Goal: Task Accomplishment & Management: Manage account settings

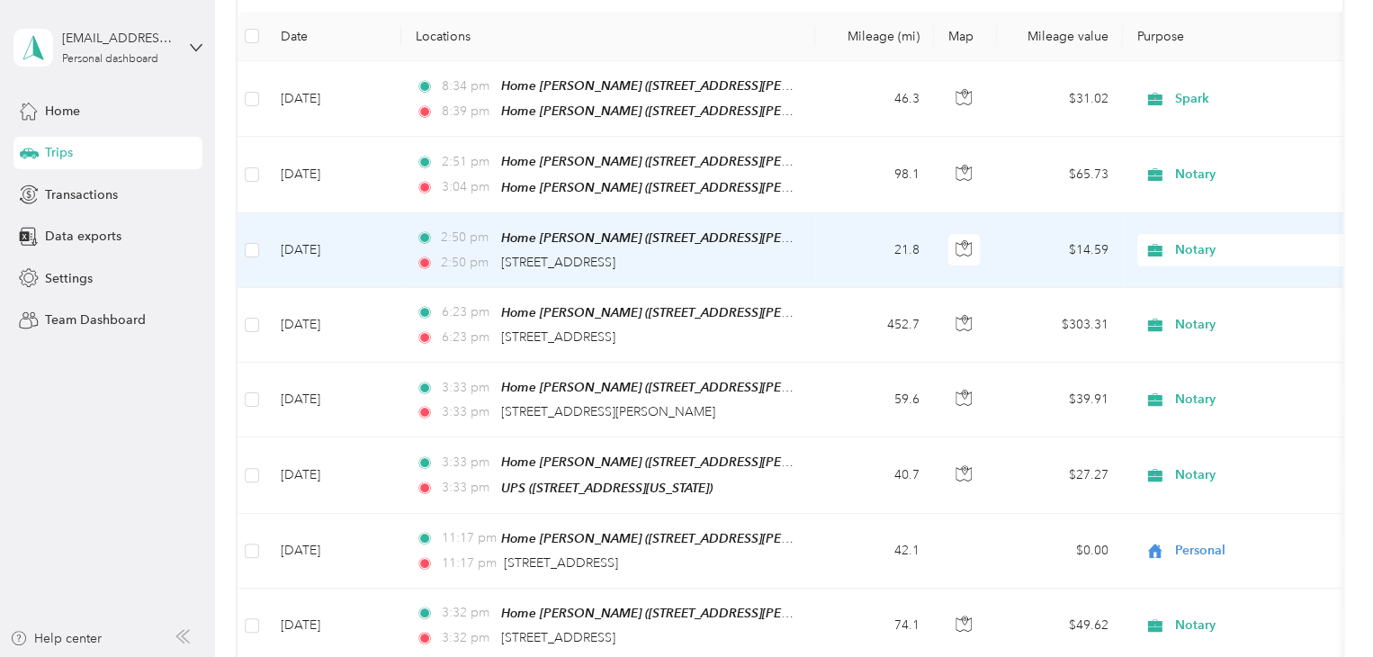
scroll to position [270, 0]
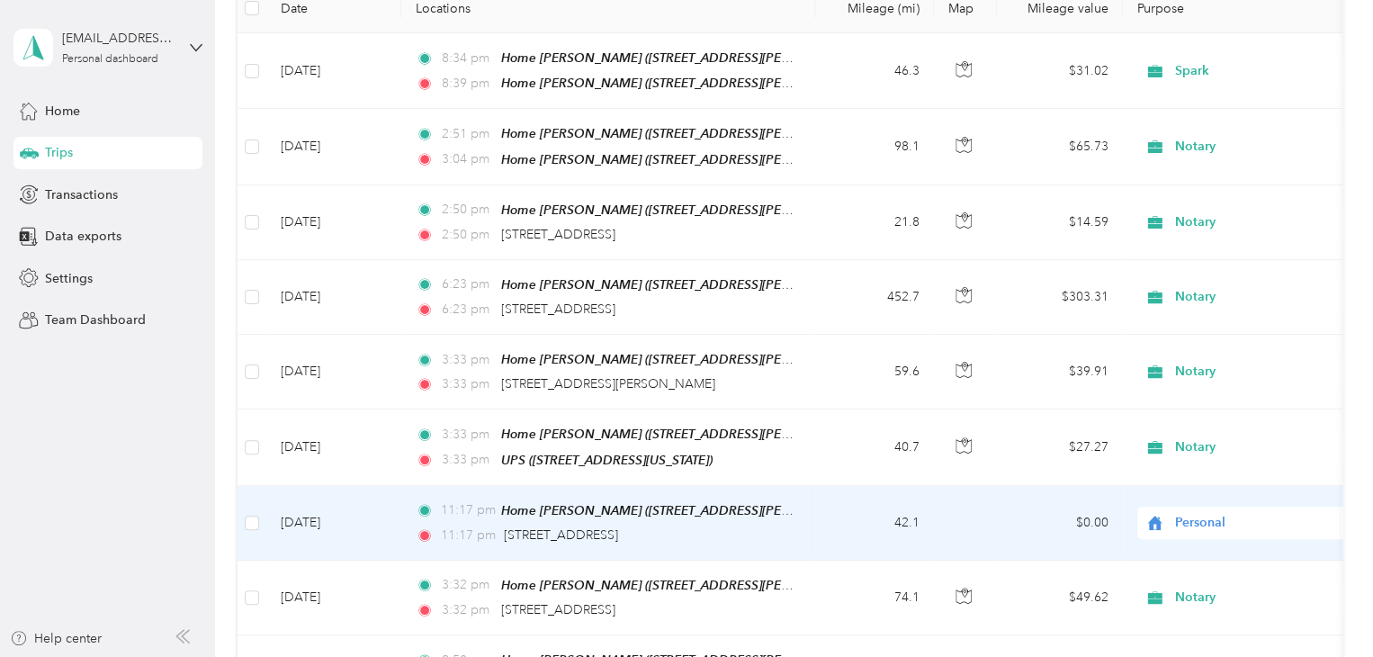
click at [1184, 524] on div "Personal" at bounding box center [1248, 523] width 223 height 32
click at [1193, 354] on span "Notary" at bounding box center [1265, 348] width 166 height 19
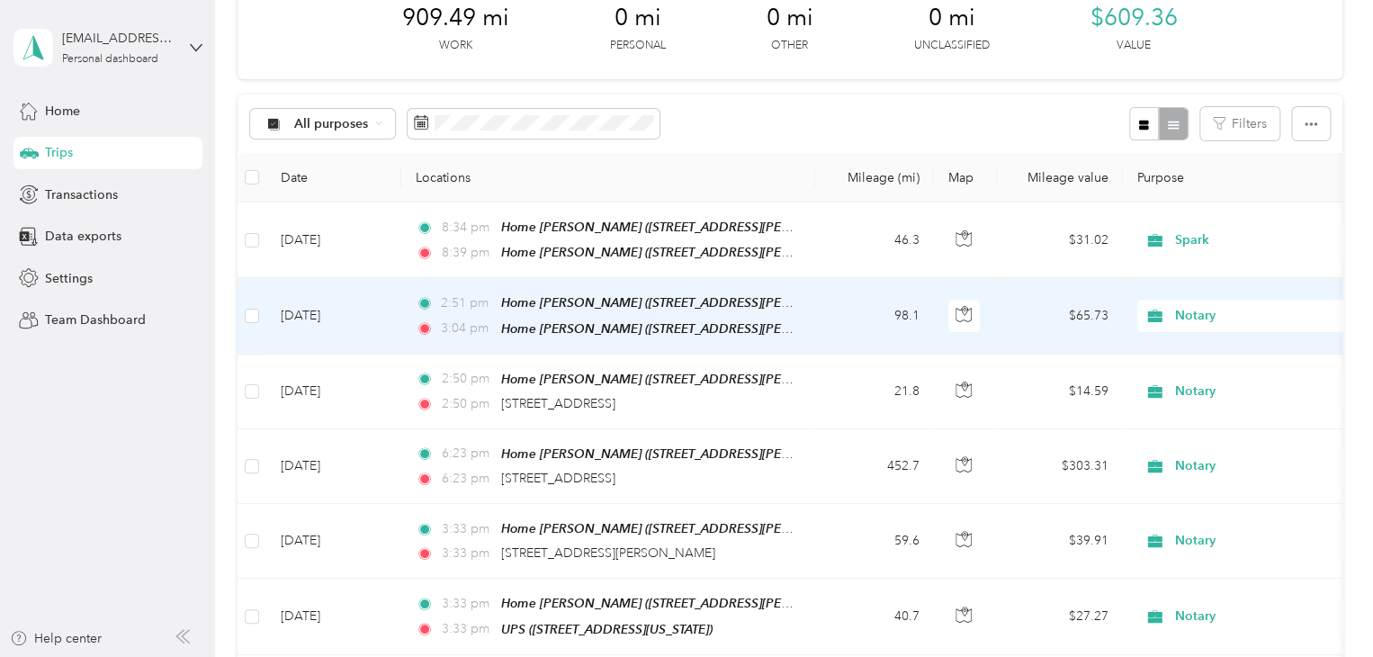
scroll to position [0, 0]
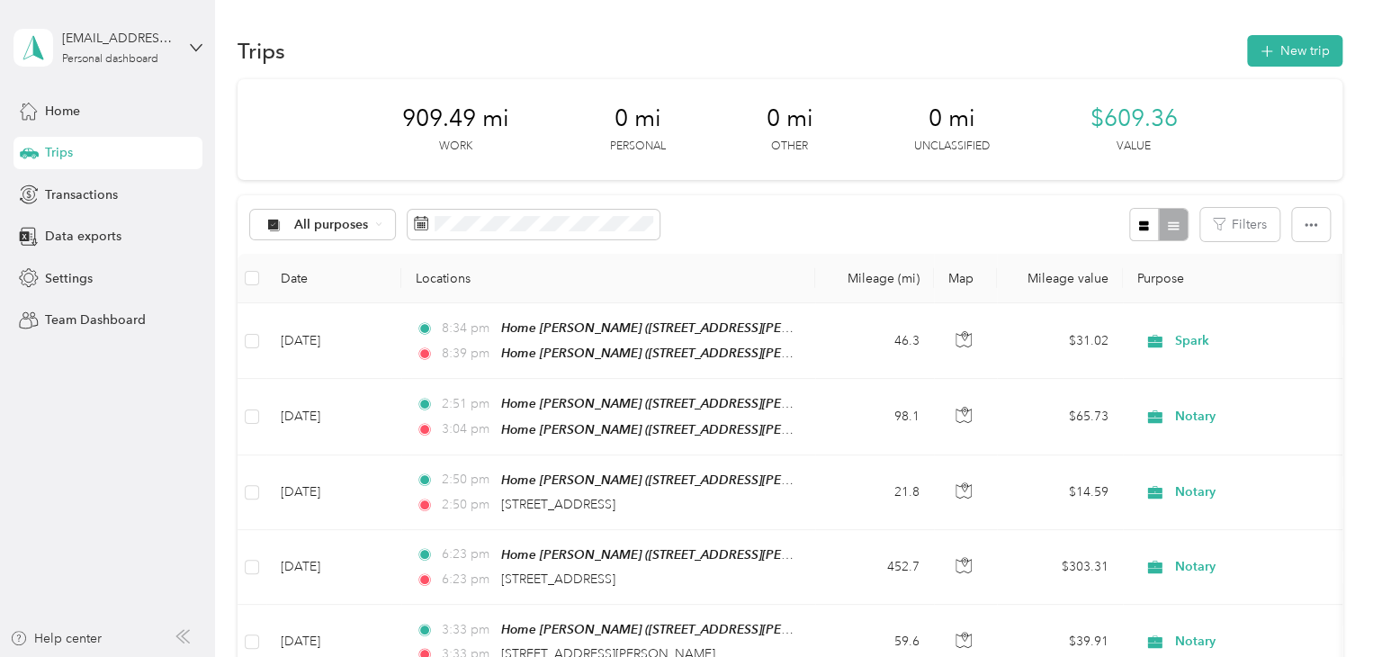
drag, startPoint x: 1220, startPoint y: 60, endPoint x: 1235, endPoint y: 66, distance: 15.4
click at [1235, 66] on div "Trips New trip" at bounding box center [790, 50] width 1105 height 38
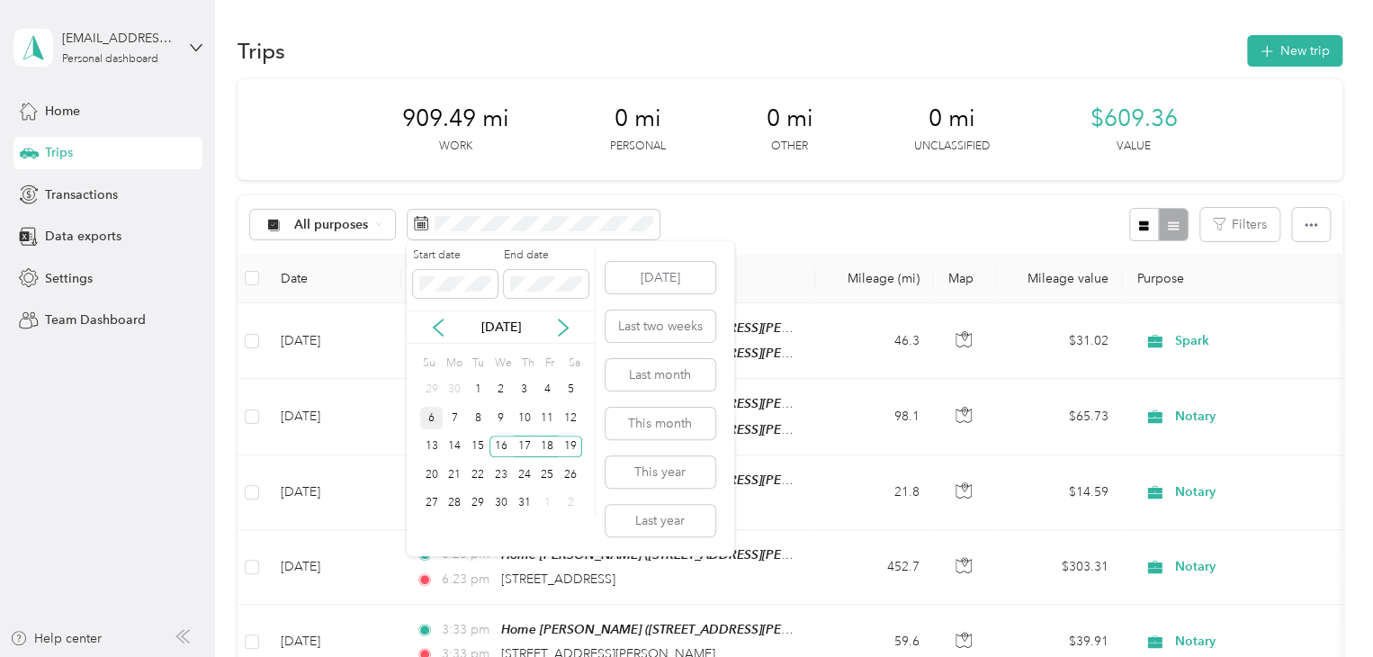
click at [438, 418] on div "6" at bounding box center [431, 418] width 23 height 22
click at [562, 418] on div "12" at bounding box center [570, 418] width 23 height 22
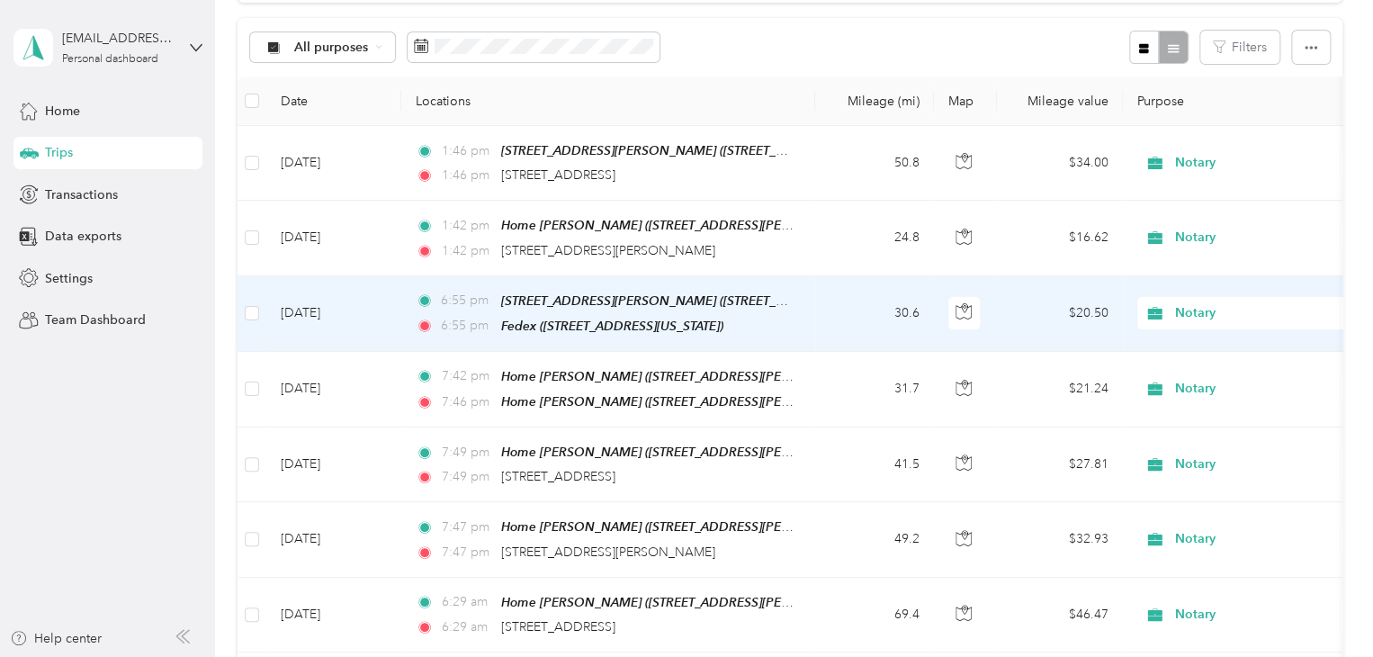
scroll to position [270, 0]
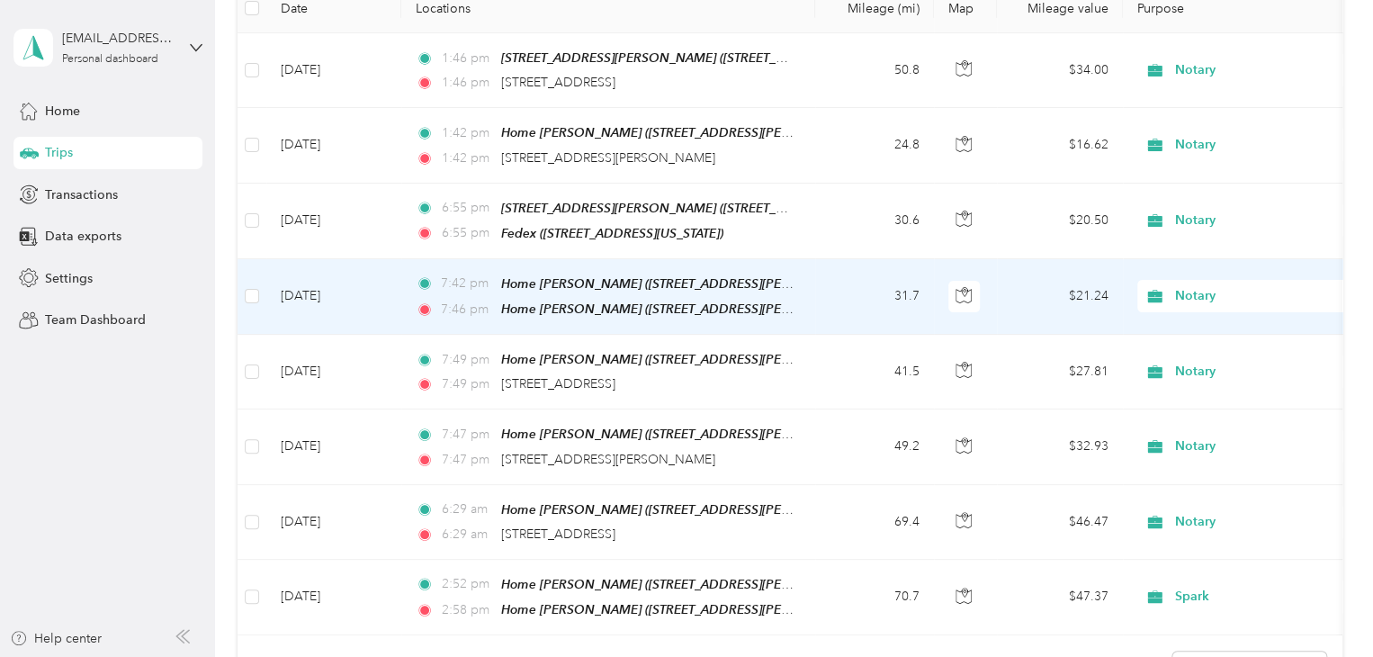
click at [315, 285] on td "[DATE]" at bounding box center [333, 297] width 135 height 76
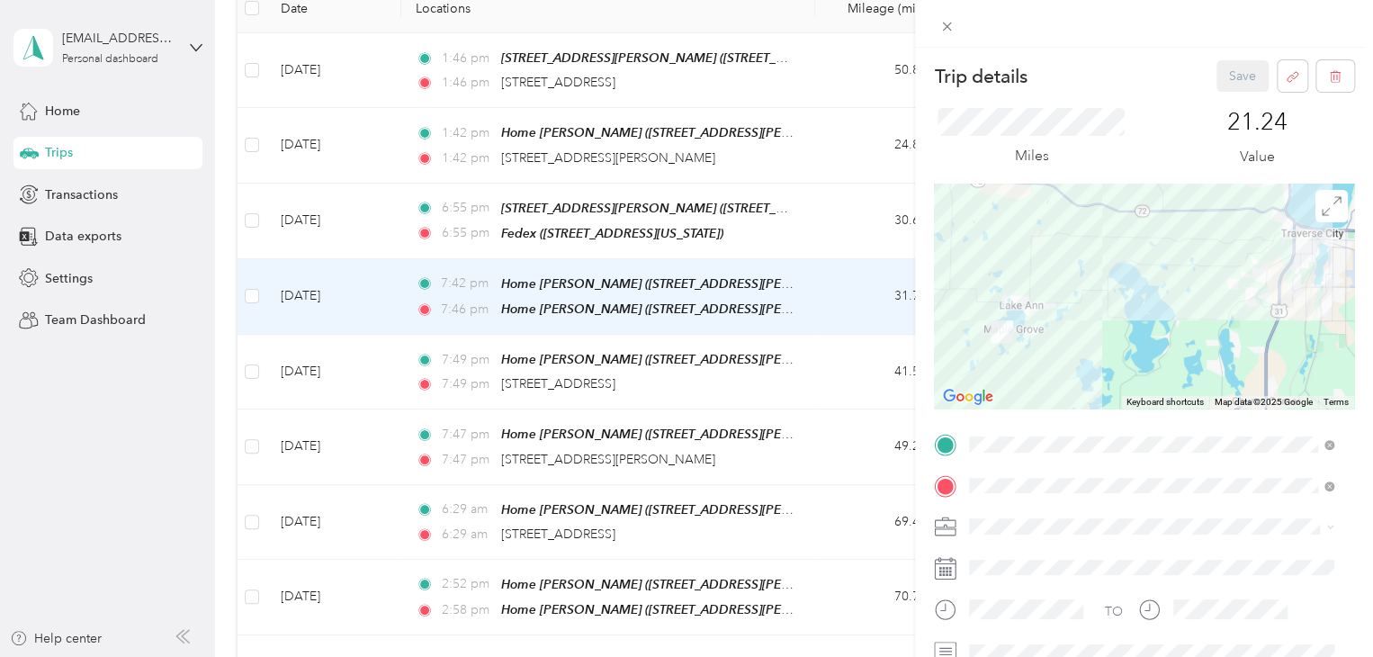
click at [113, 505] on div "Trip details Save This trip cannot be edited because it is either under review,…" at bounding box center [686, 328] width 1373 height 657
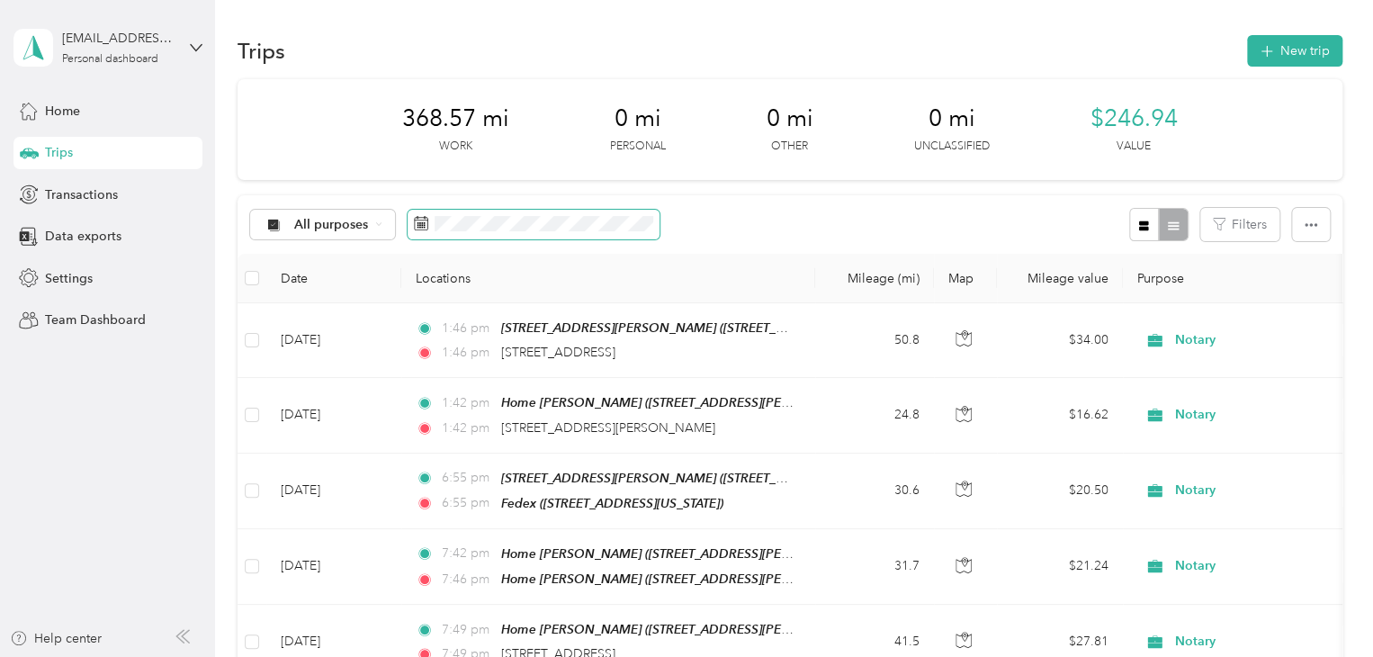
click at [481, 235] on span at bounding box center [534, 225] width 252 height 31
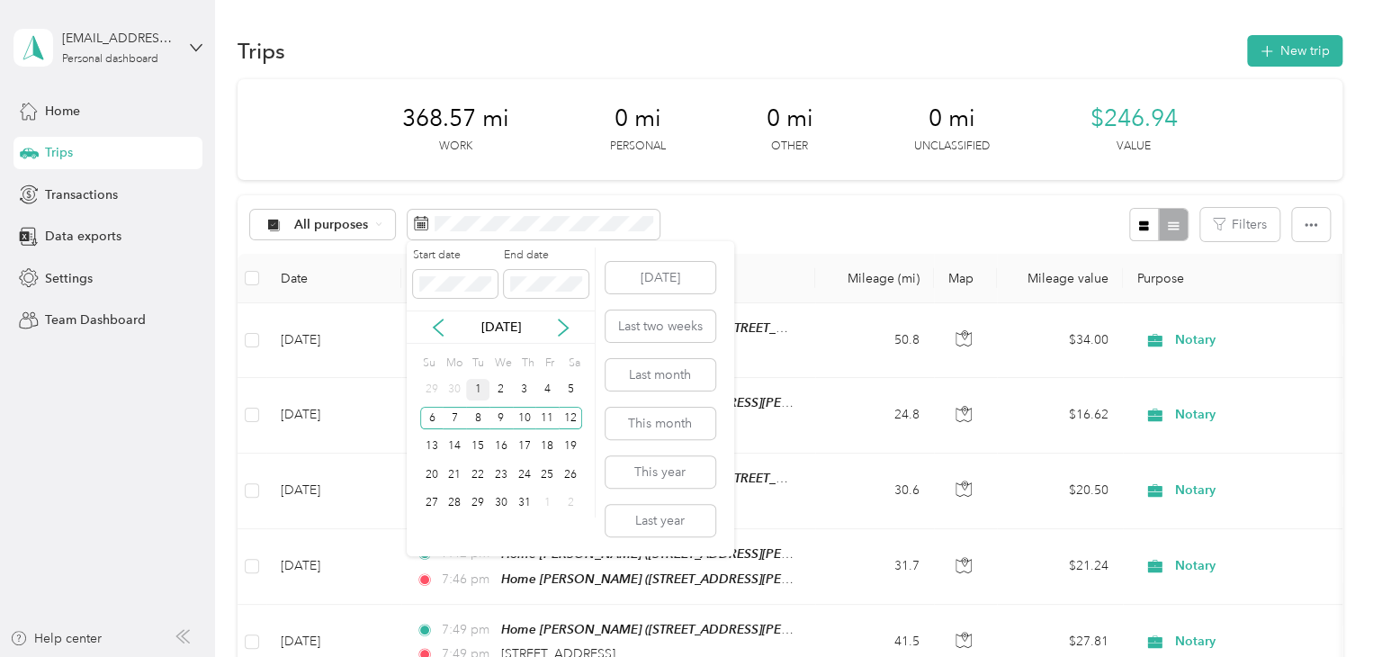
click at [480, 391] on div "1" at bounding box center [477, 390] width 23 height 22
click at [576, 388] on div "5" at bounding box center [570, 390] width 23 height 22
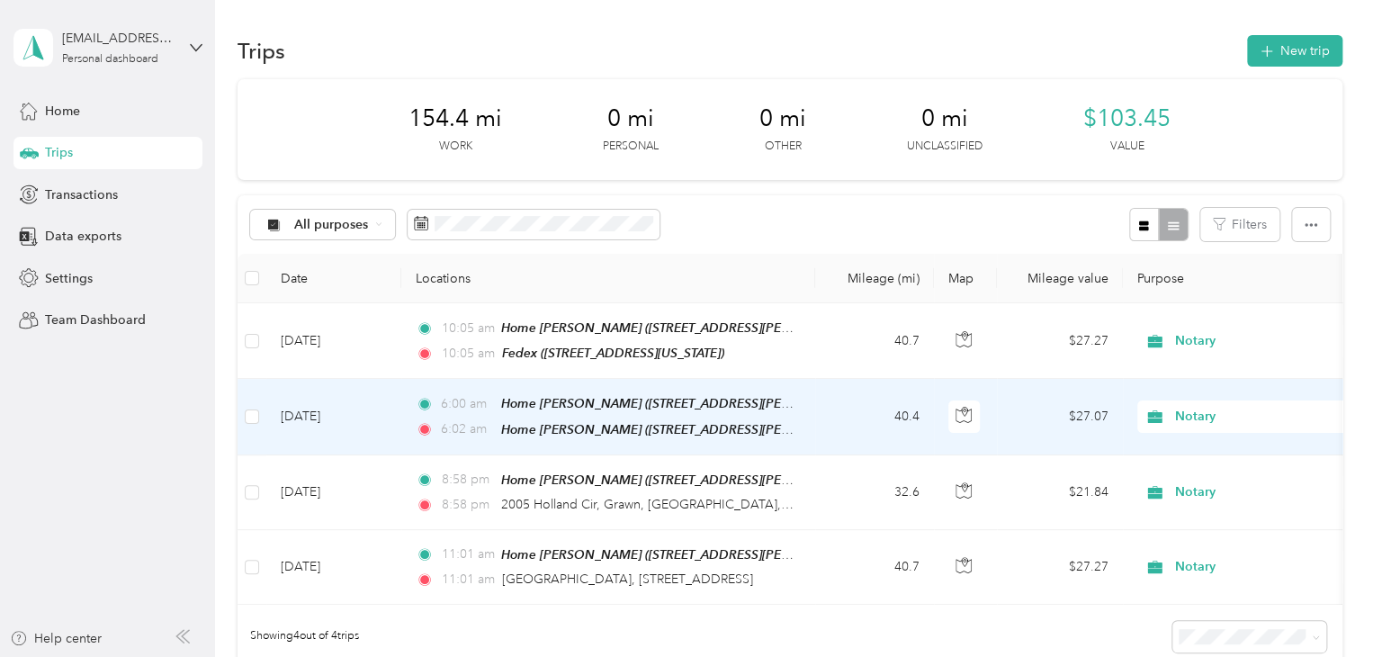
click at [318, 415] on td "[DATE]" at bounding box center [333, 417] width 135 height 76
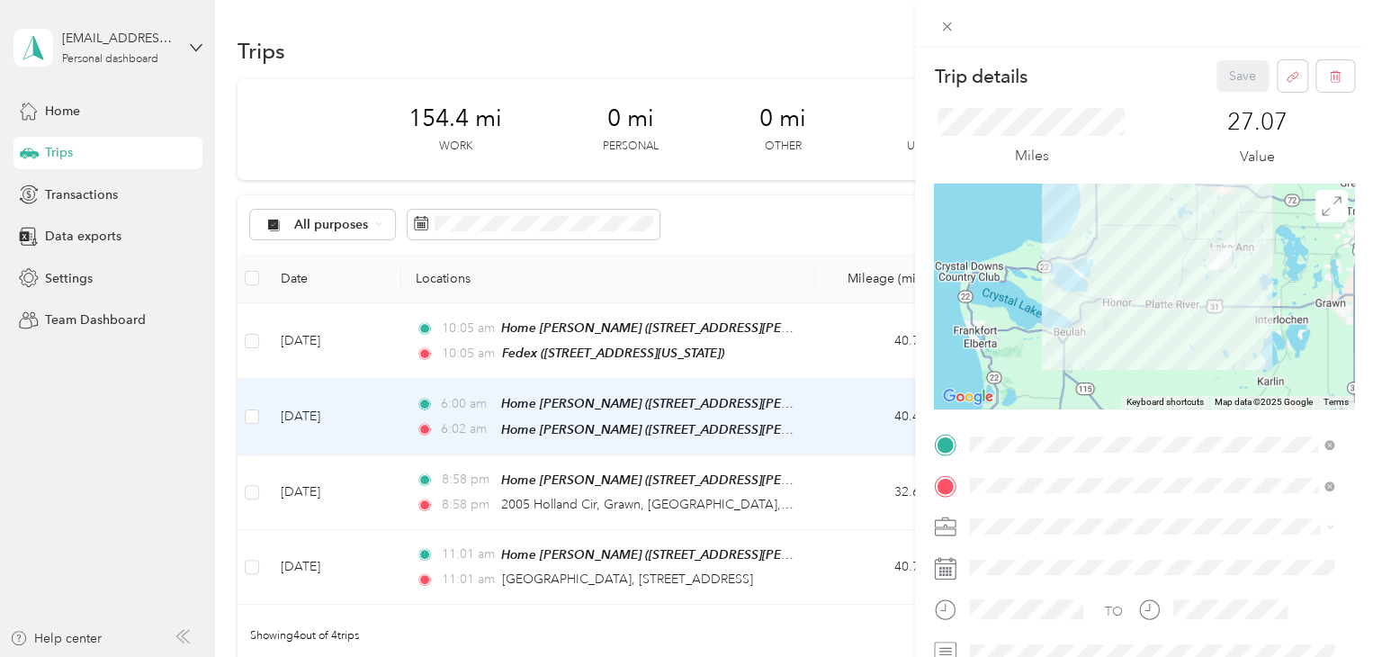
click at [136, 435] on div "Trip details Save This trip cannot be edited because it is either under review,…" at bounding box center [686, 328] width 1373 height 657
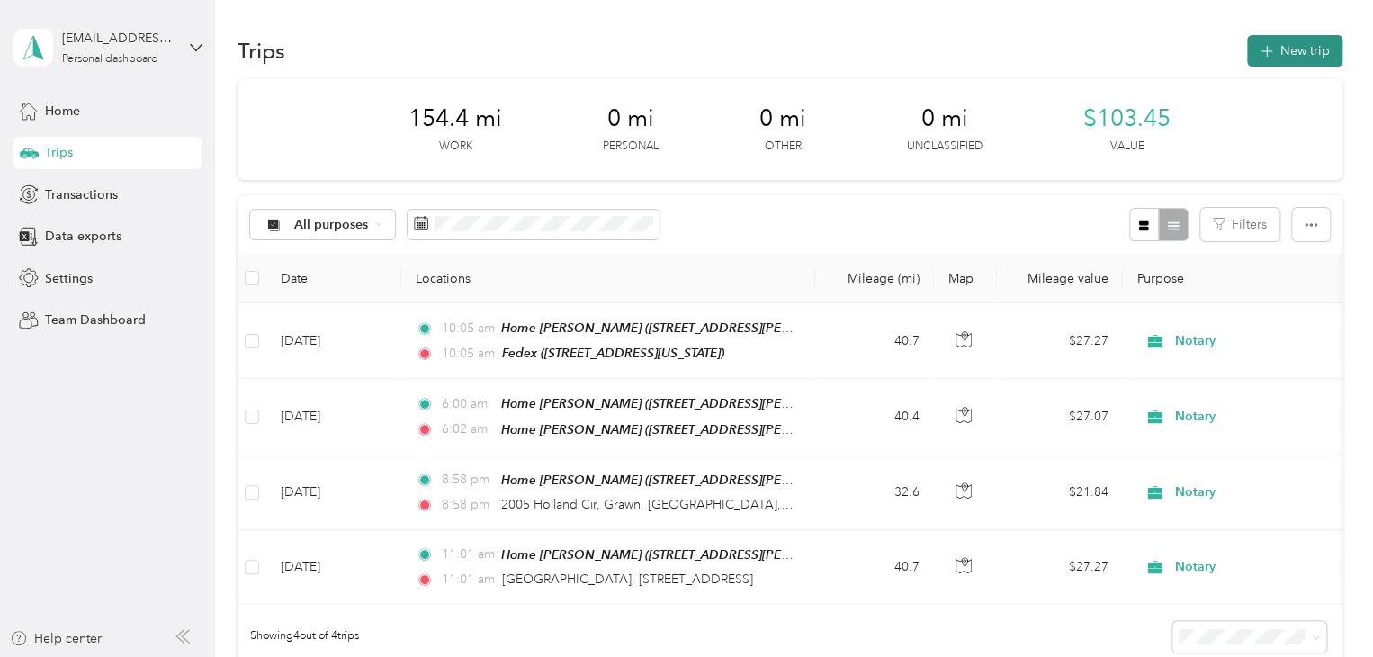
click at [1296, 55] on button "New trip" at bounding box center [1294, 50] width 95 height 31
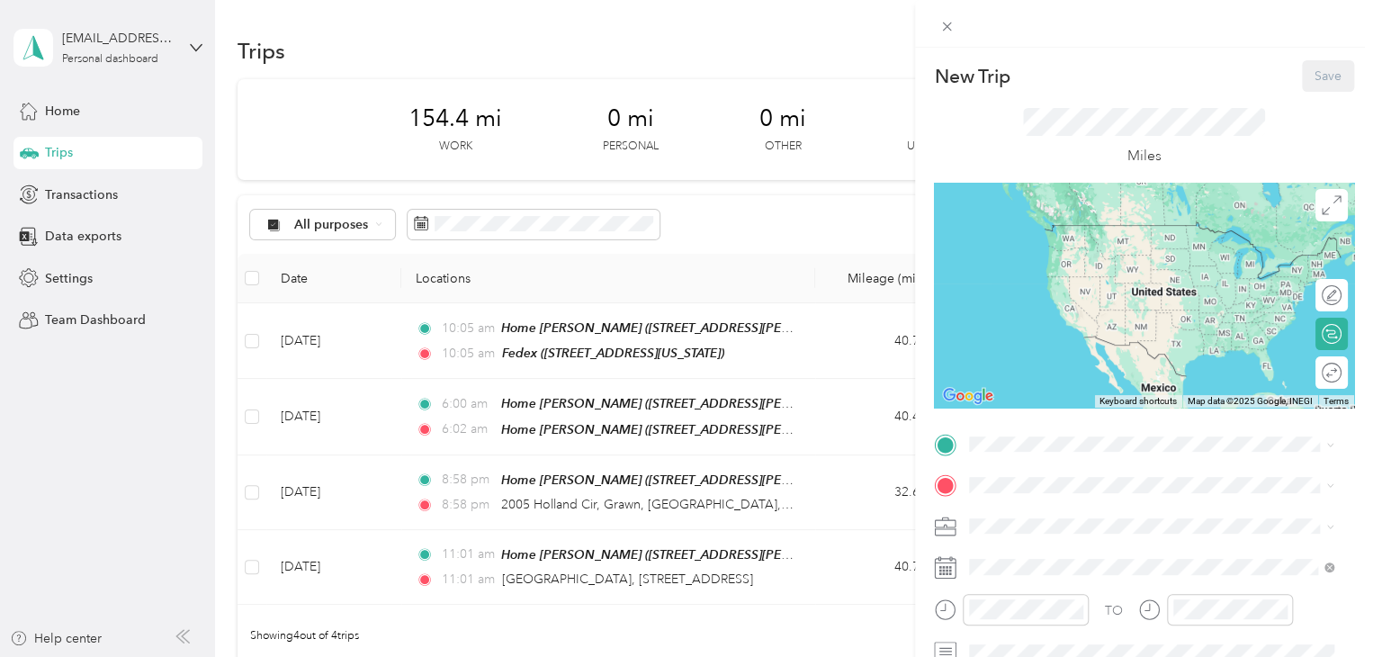
click at [1011, 427] on div "New Trip Save This trip cannot be edited because it is either under review, app…" at bounding box center [1144, 441] width 420 height 763
click at [1034, 382] on span "[STREET_ADDRESS][PERSON_NAME], [PERSON_NAME], [GEOGRAPHIC_DATA], [GEOGRAPHIC_DA…" at bounding box center [1123, 383] width 240 height 53
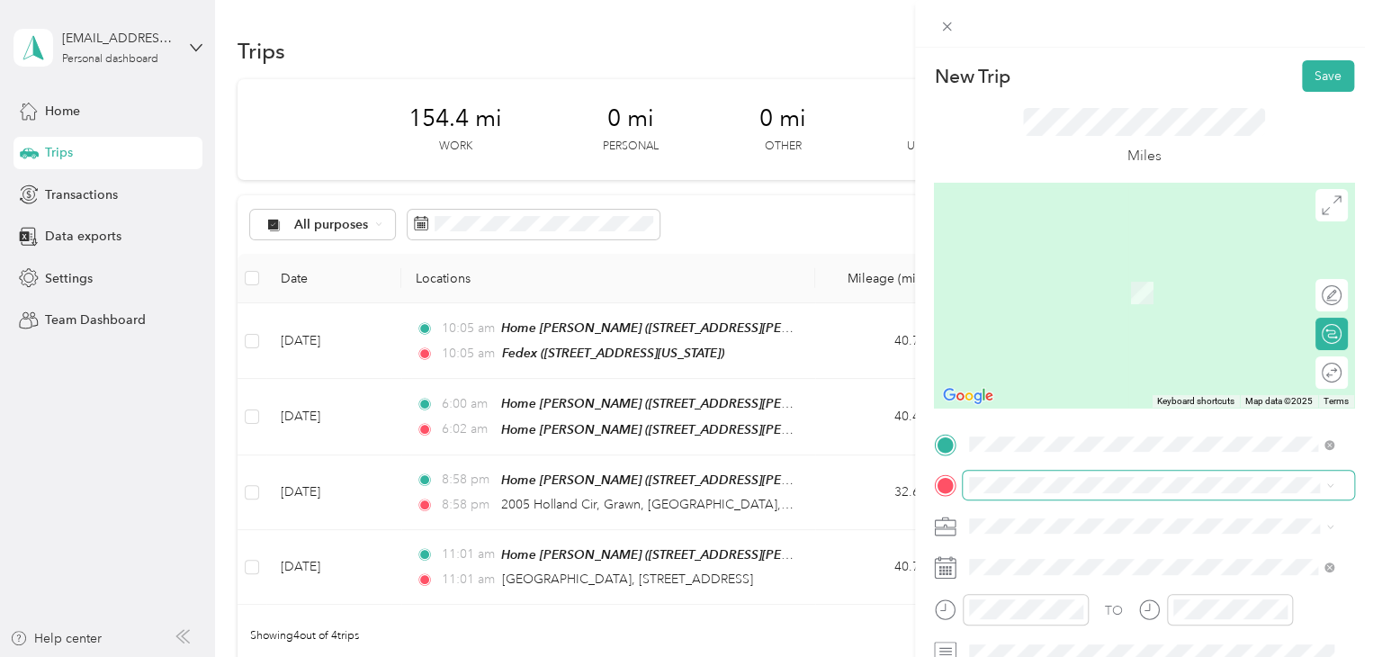
click at [1052, 471] on span at bounding box center [1158, 485] width 391 height 29
click at [1091, 274] on span "[STREET_ADDRESS][US_STATE]" at bounding box center [1093, 266] width 180 height 16
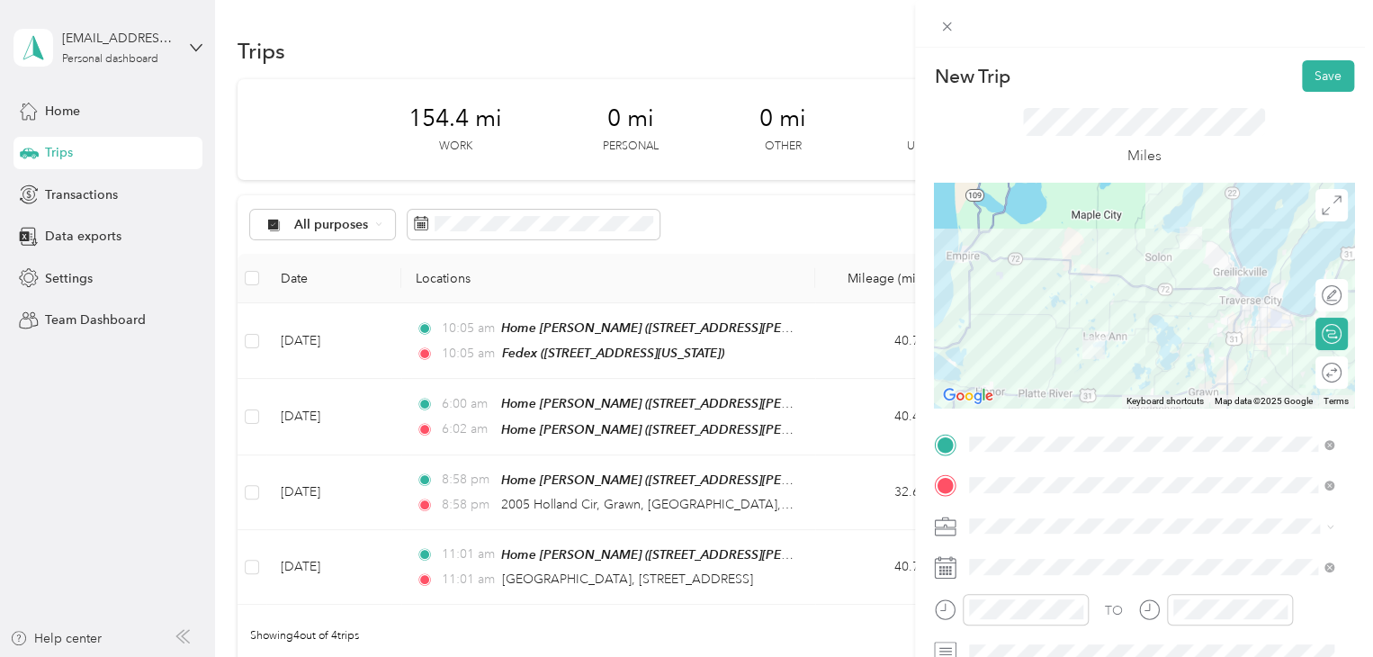
click at [1006, 375] on li "Notary" at bounding box center [1151, 368] width 377 height 31
click at [1319, 378] on div "Round trip" at bounding box center [1332, 372] width 32 height 32
click at [1313, 375] on div at bounding box center [1323, 373] width 38 height 19
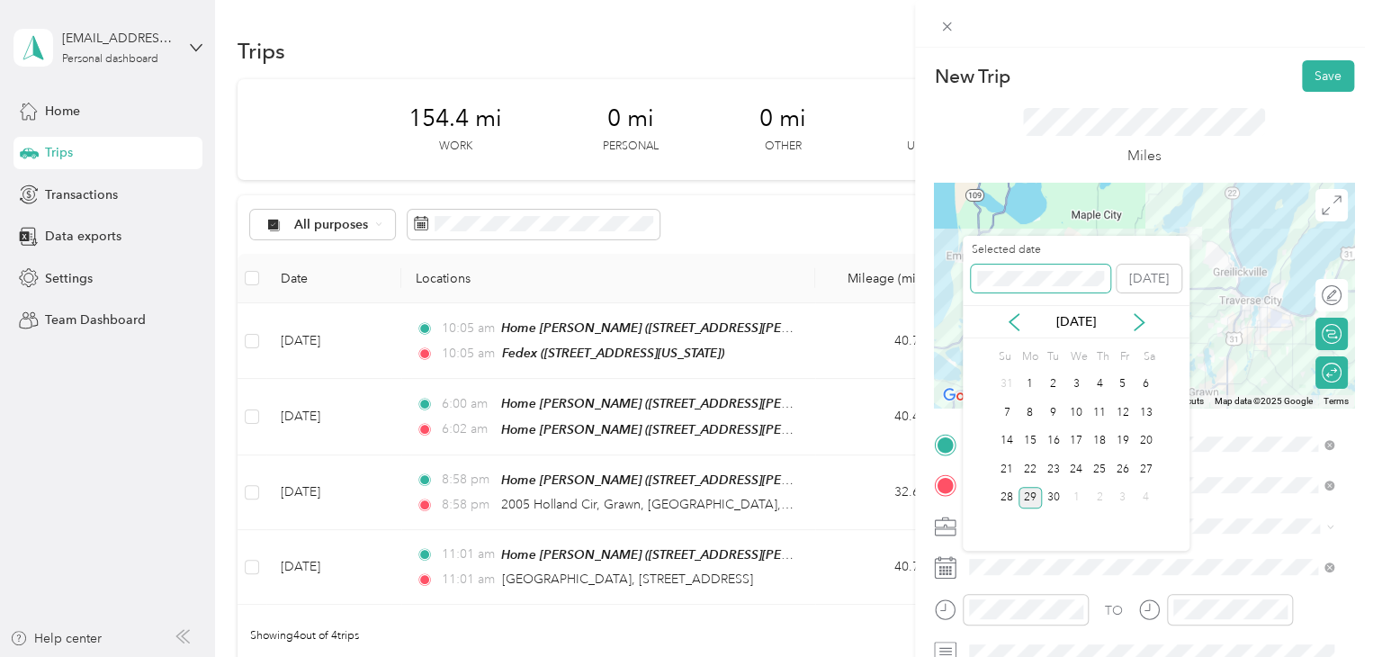
click at [1064, 267] on span at bounding box center [1040, 279] width 139 height 29
click at [1020, 407] on div "7" at bounding box center [1030, 412] width 23 height 22
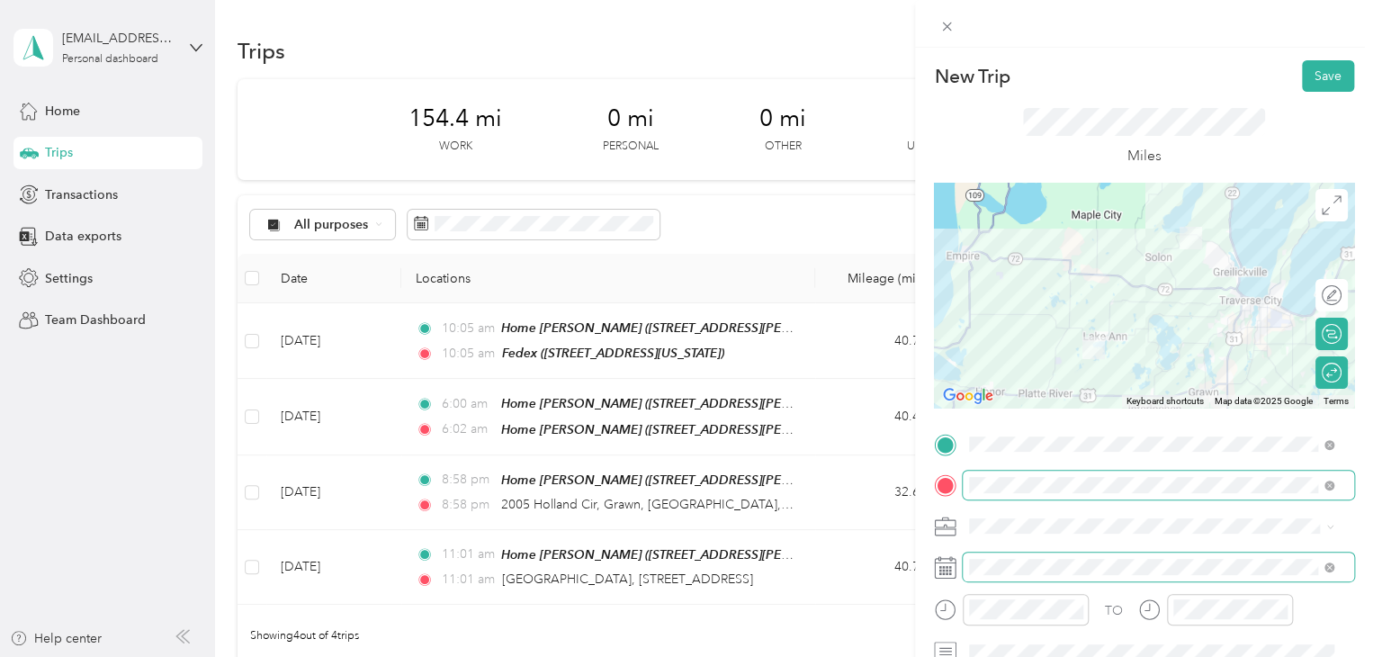
click at [1009, 554] on span at bounding box center [1158, 567] width 391 height 29
click at [972, 555] on span at bounding box center [1158, 567] width 391 height 29
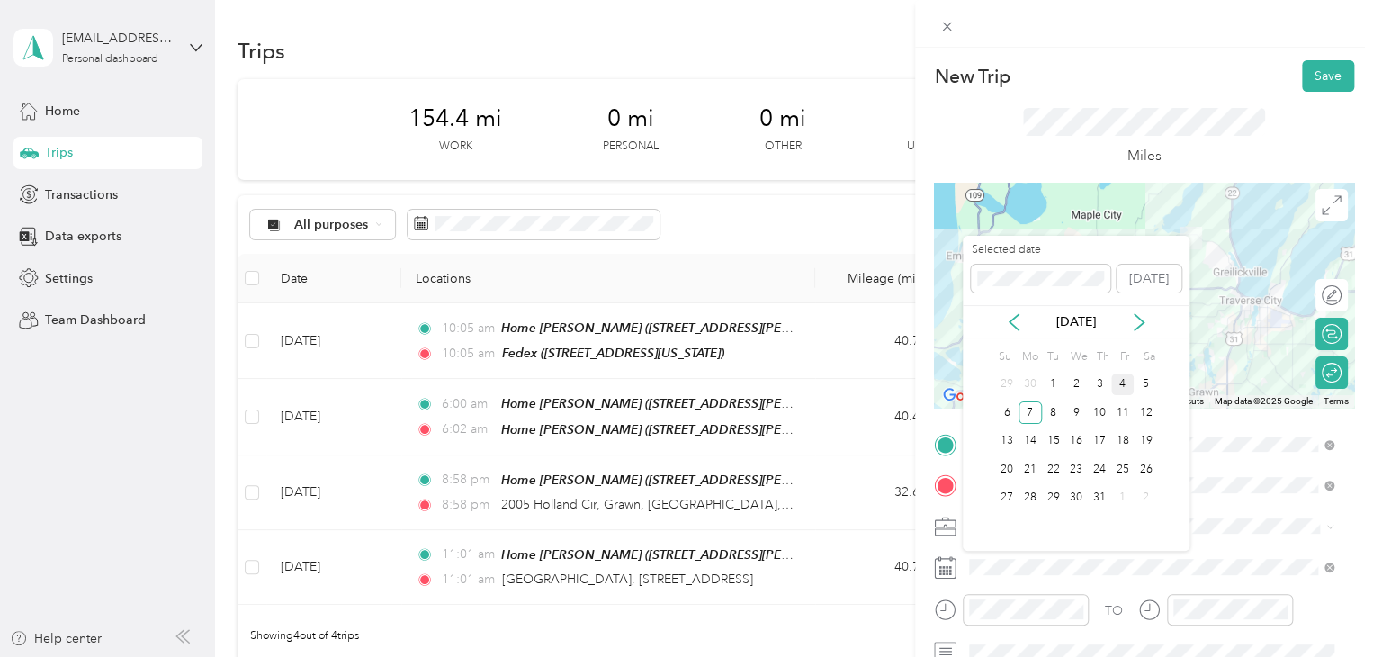
click at [1128, 383] on div "4" at bounding box center [1122, 384] width 23 height 22
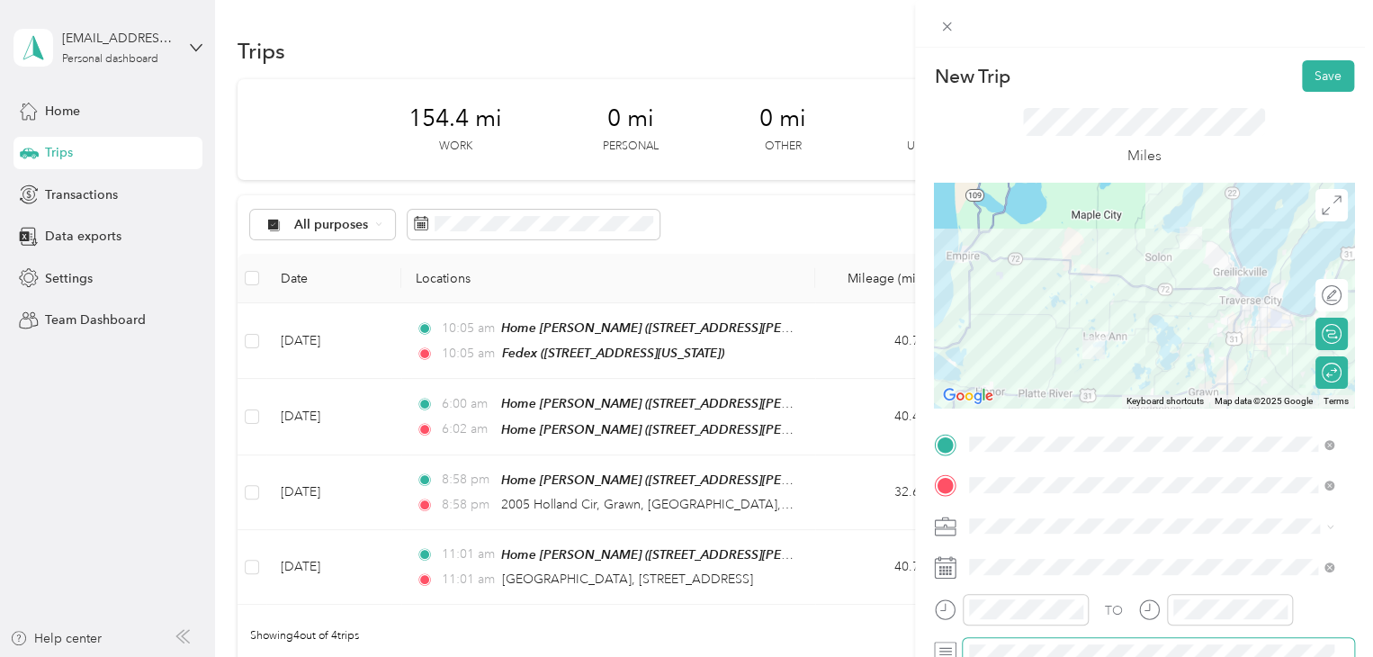
click at [1005, 640] on span at bounding box center [1158, 652] width 391 height 29
click at [1302, 83] on button "Save" at bounding box center [1328, 75] width 52 height 31
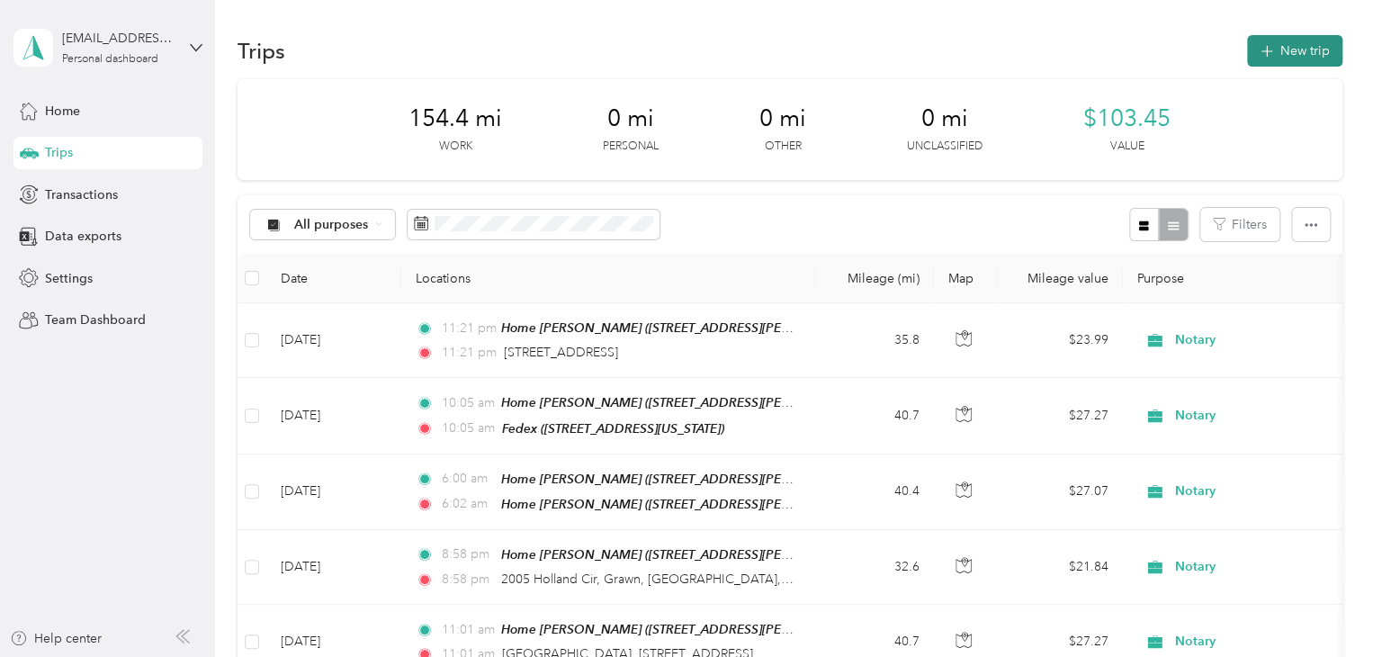
click at [1278, 60] on button "New trip" at bounding box center [1294, 50] width 95 height 31
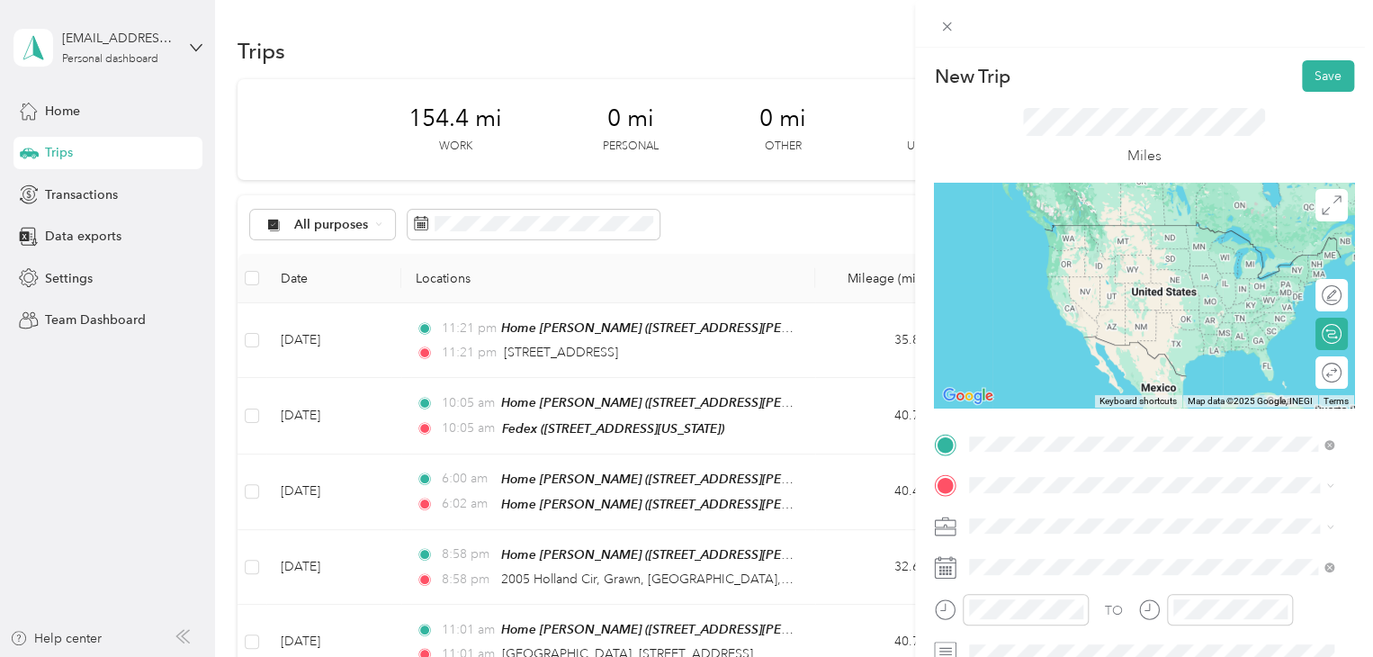
click at [1091, 346] on strong "Home [PERSON_NAME]" at bounding box center [1075, 345] width 145 height 16
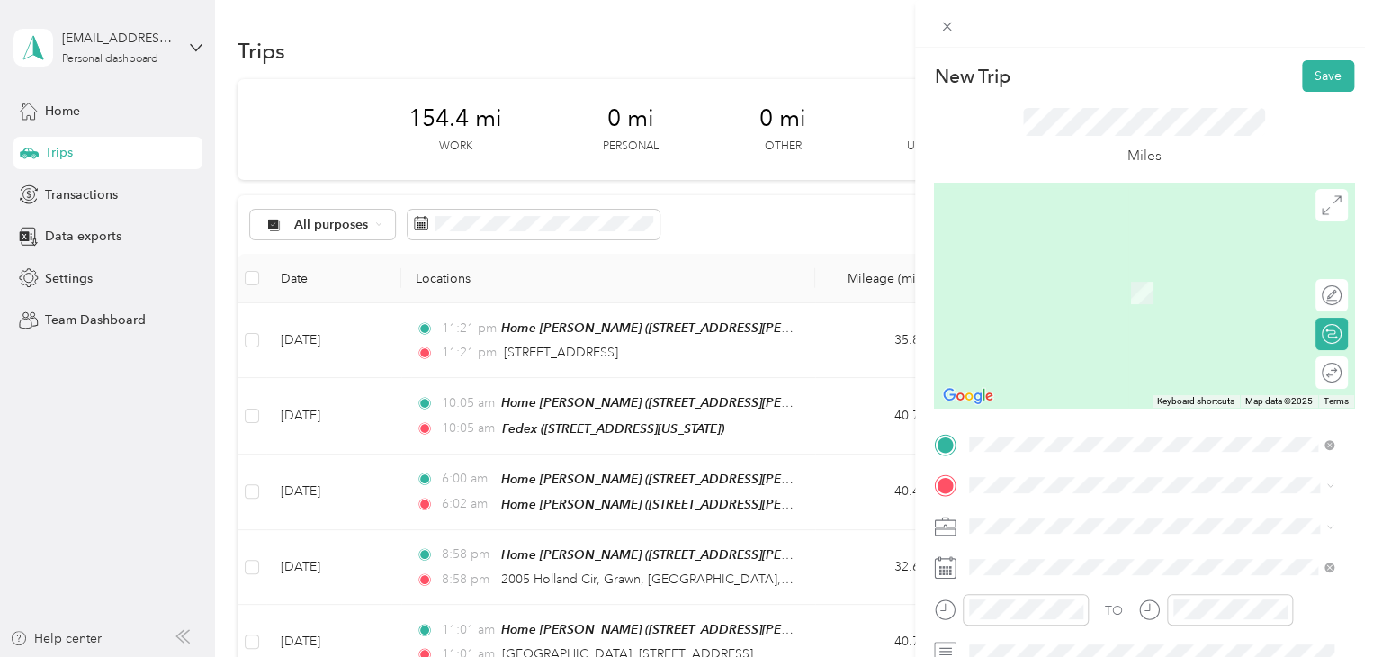
click at [71, 571] on div "New Trip Save This trip cannot be edited because it is either under review, app…" at bounding box center [686, 328] width 1373 height 657
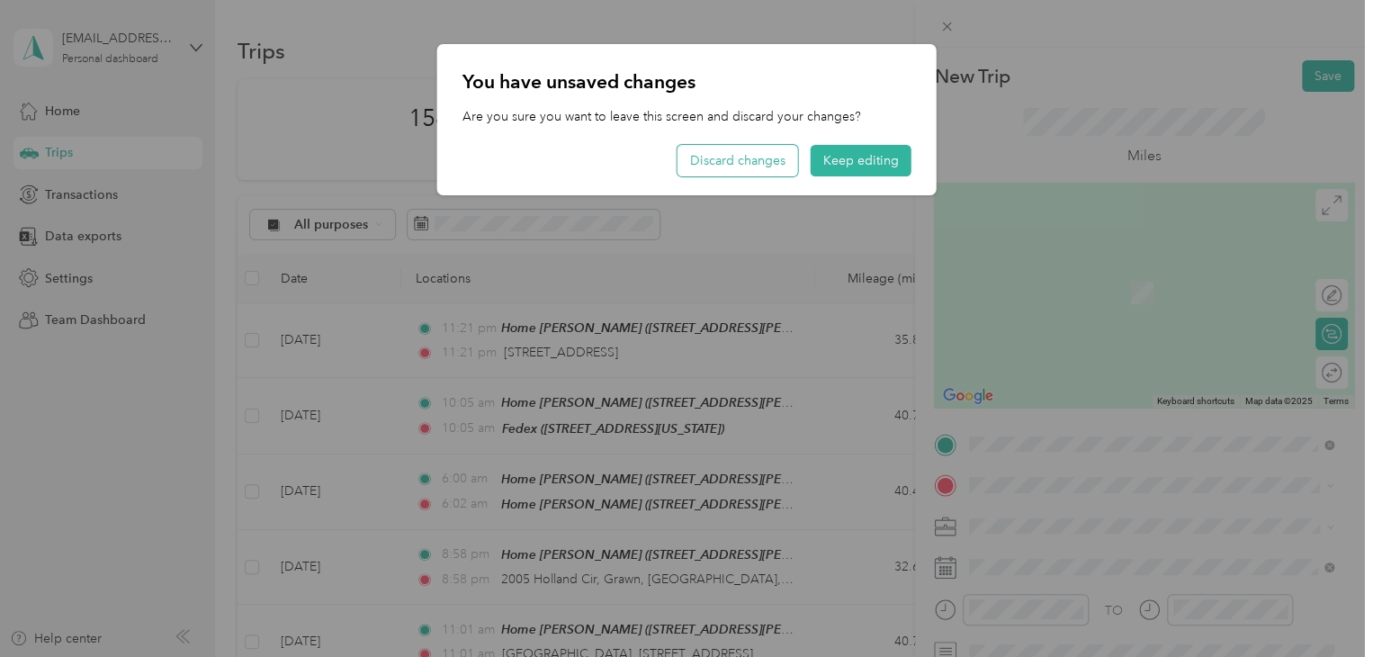
click at [727, 166] on button "Discard changes" at bounding box center [738, 160] width 121 height 31
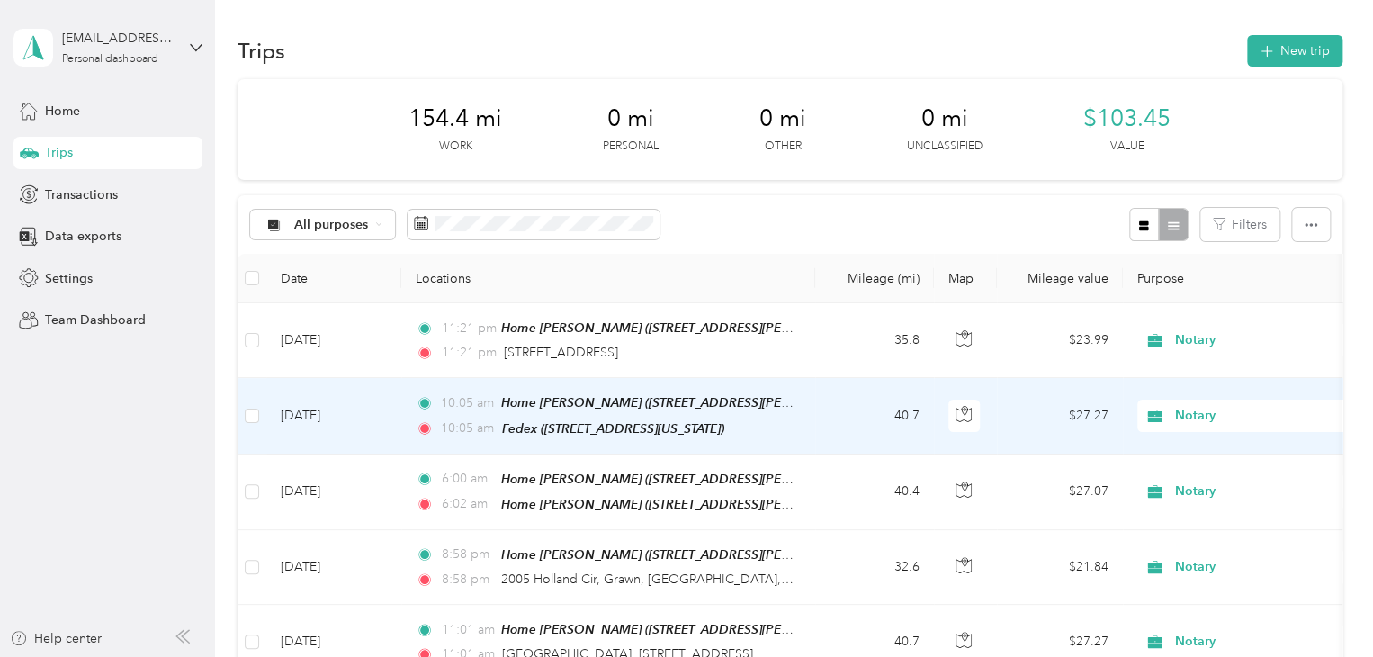
click at [317, 409] on td "[DATE]" at bounding box center [333, 416] width 135 height 76
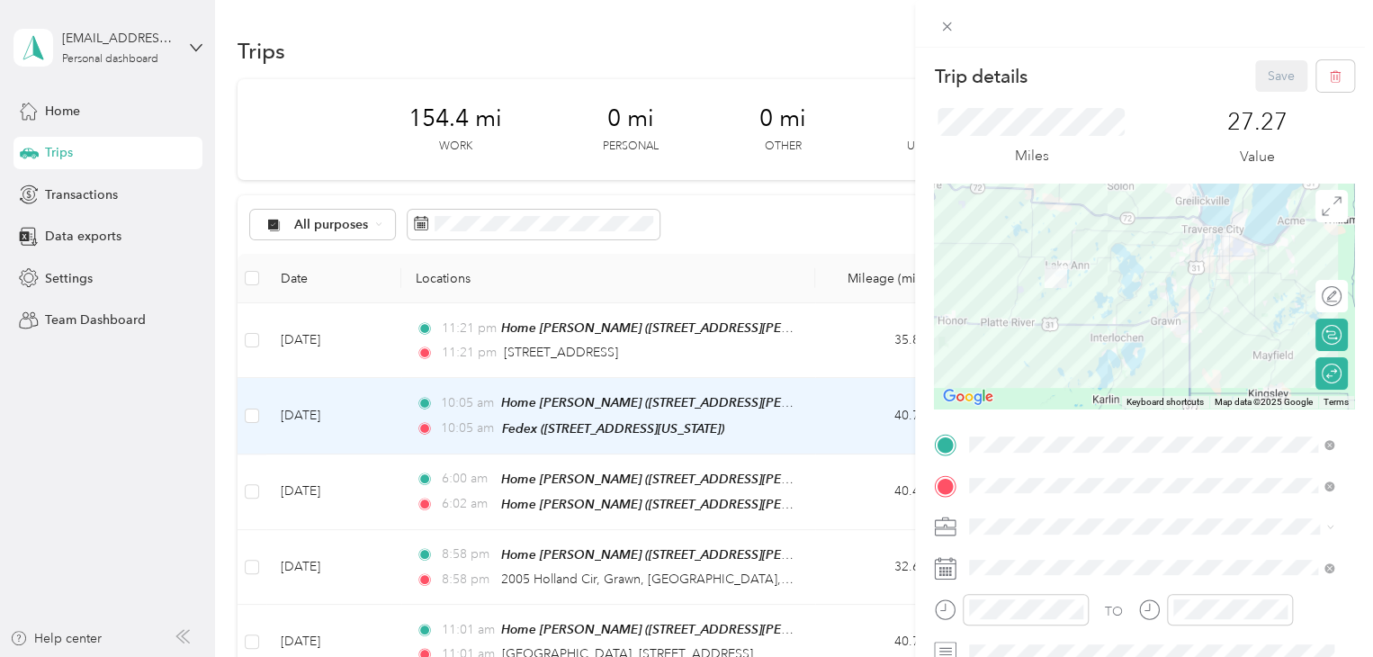
click at [300, 494] on div "Trip details Save This trip cannot be edited because it is either under review,…" at bounding box center [686, 328] width 1373 height 657
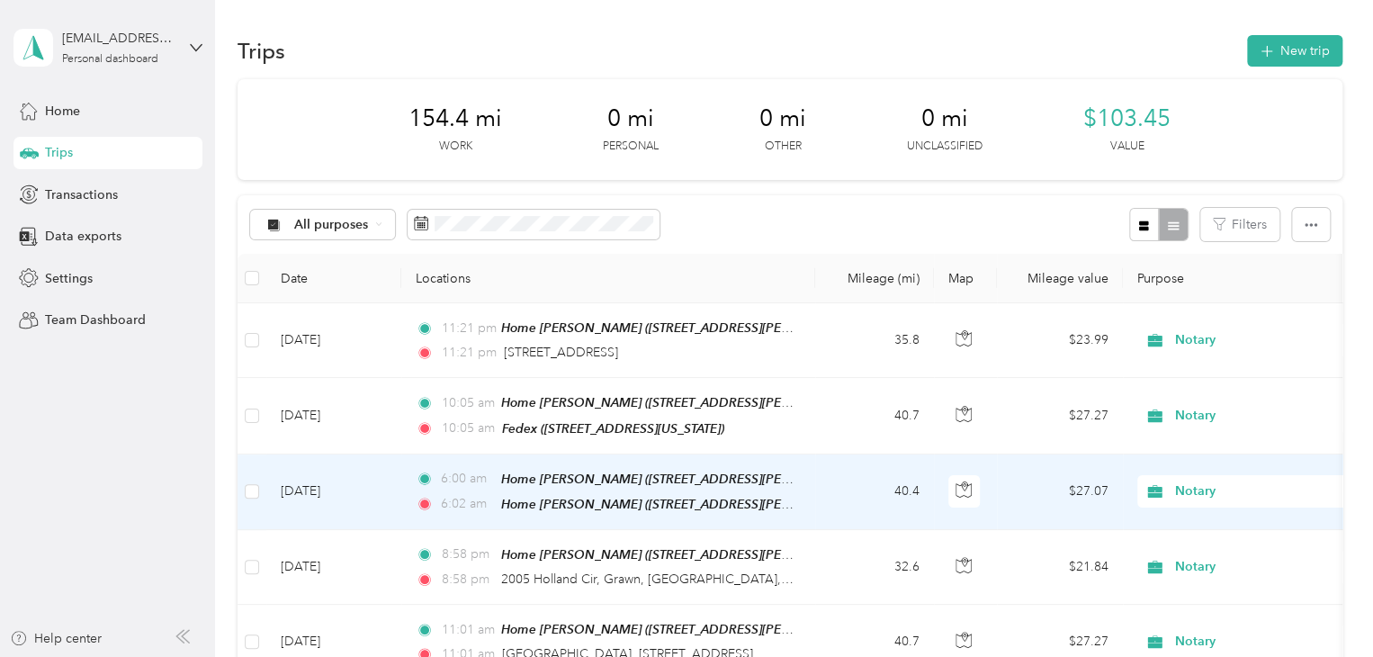
click at [300, 490] on td "[DATE]" at bounding box center [333, 492] width 135 height 76
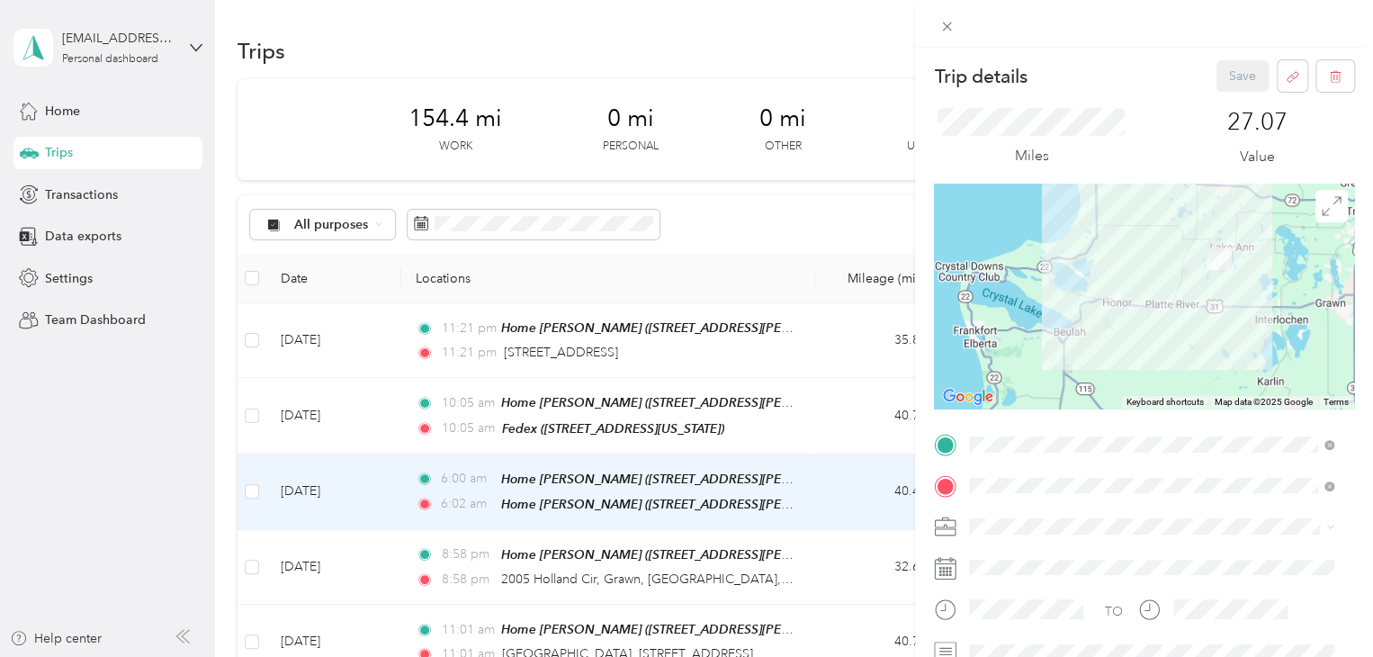
click at [481, 228] on div "Trip details Save This trip cannot be edited because it is either under review,…" at bounding box center [686, 328] width 1373 height 657
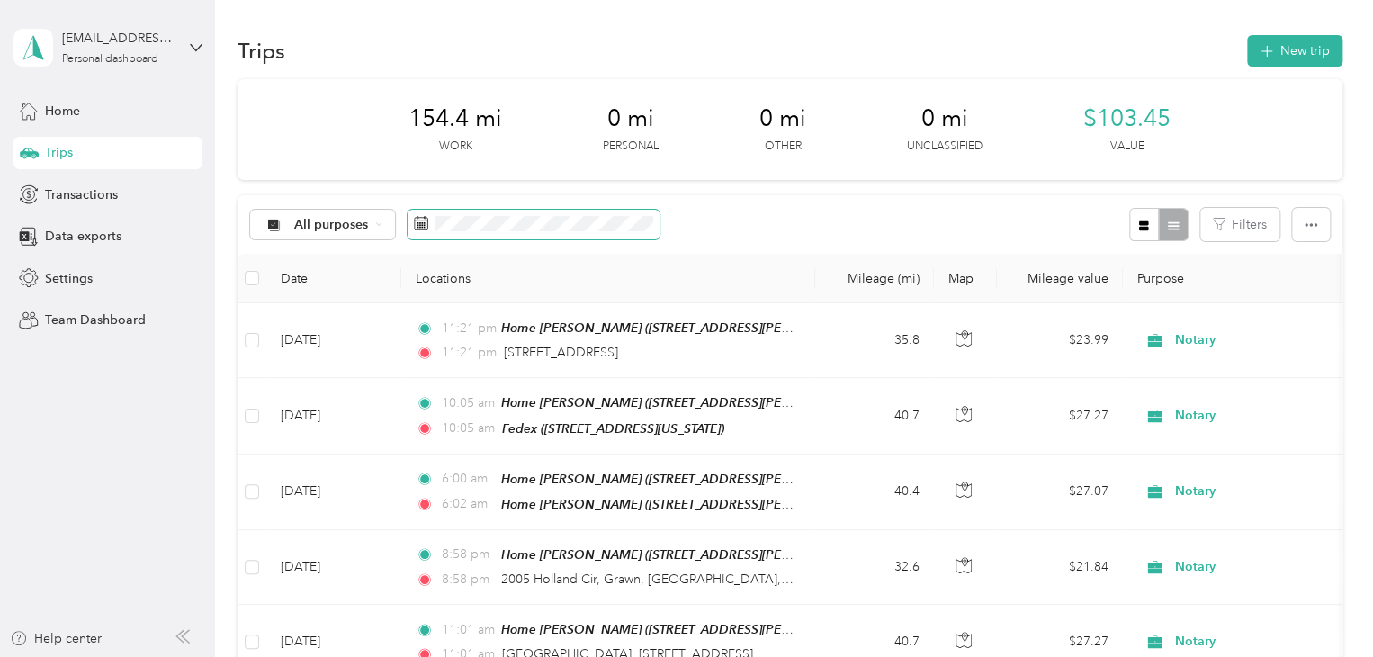
click at [481, 231] on span at bounding box center [534, 225] width 252 height 31
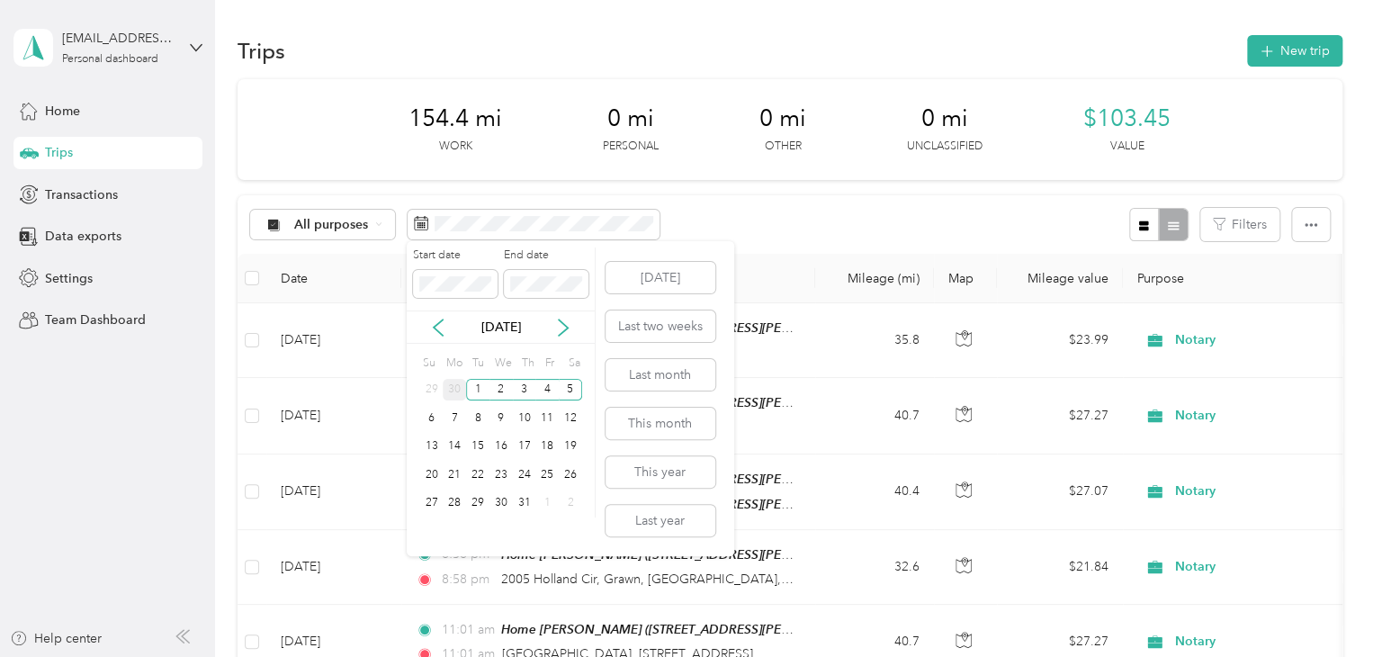
click at [454, 393] on div "30" at bounding box center [454, 390] width 23 height 22
click at [451, 498] on div "30" at bounding box center [454, 503] width 23 height 22
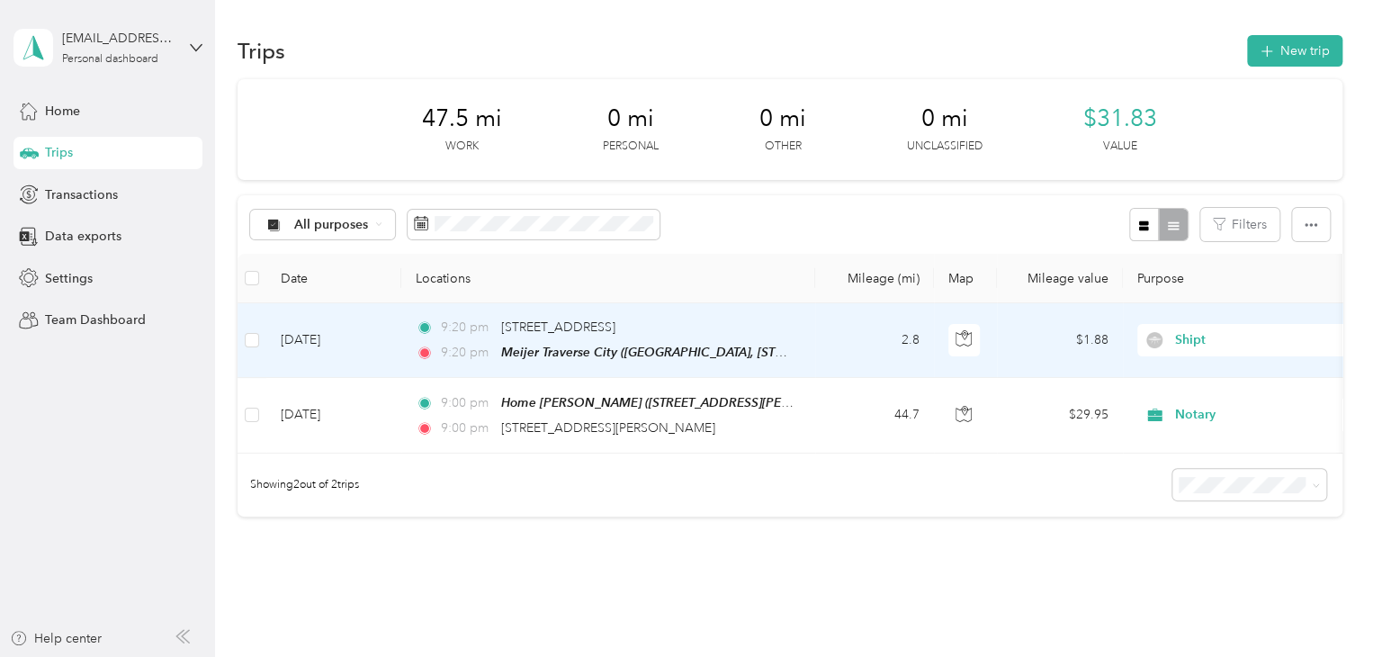
click at [336, 338] on td "[DATE]" at bounding box center [333, 340] width 135 height 75
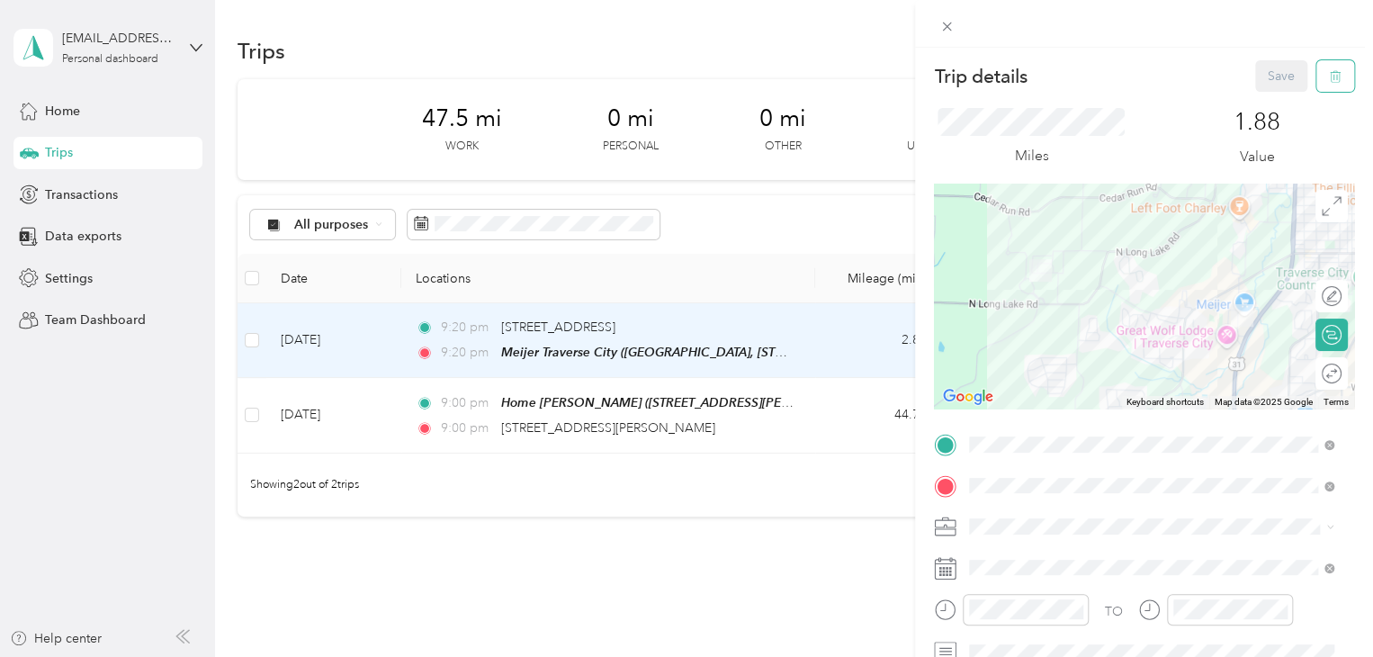
click at [1317, 79] on button "button" at bounding box center [1336, 75] width 38 height 31
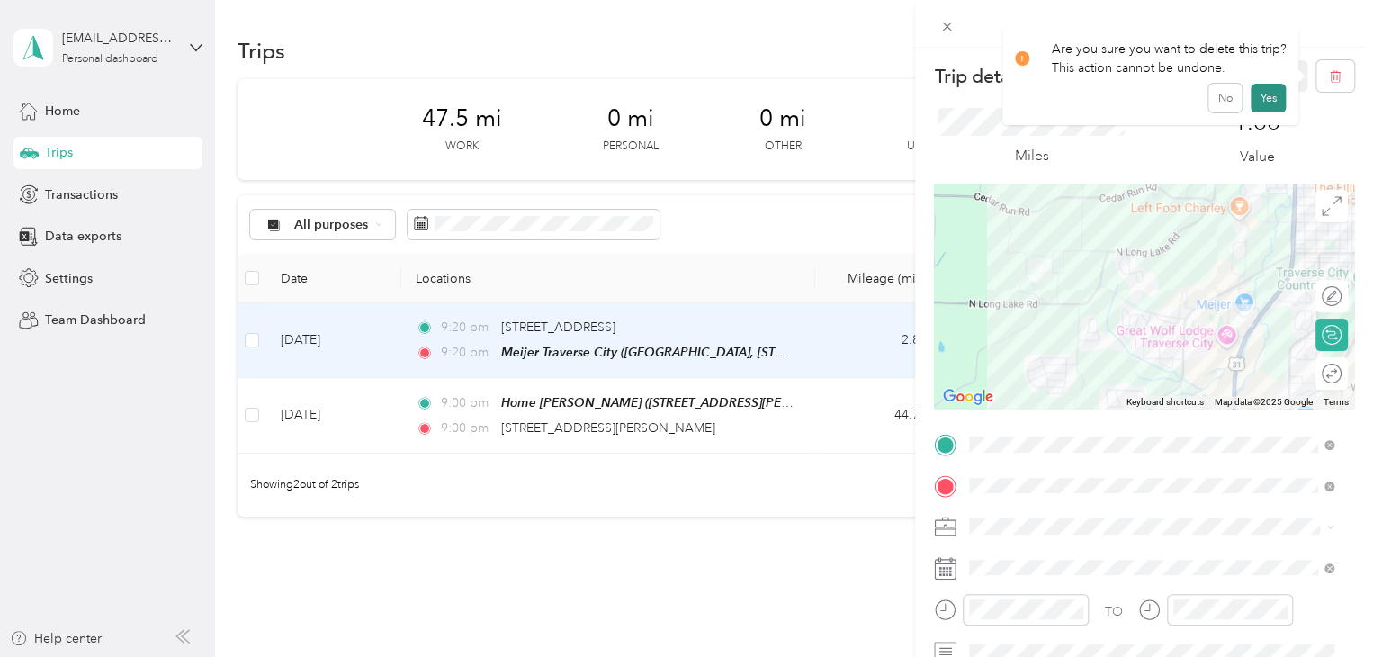
click at [1254, 96] on button "Yes" at bounding box center [1268, 98] width 35 height 29
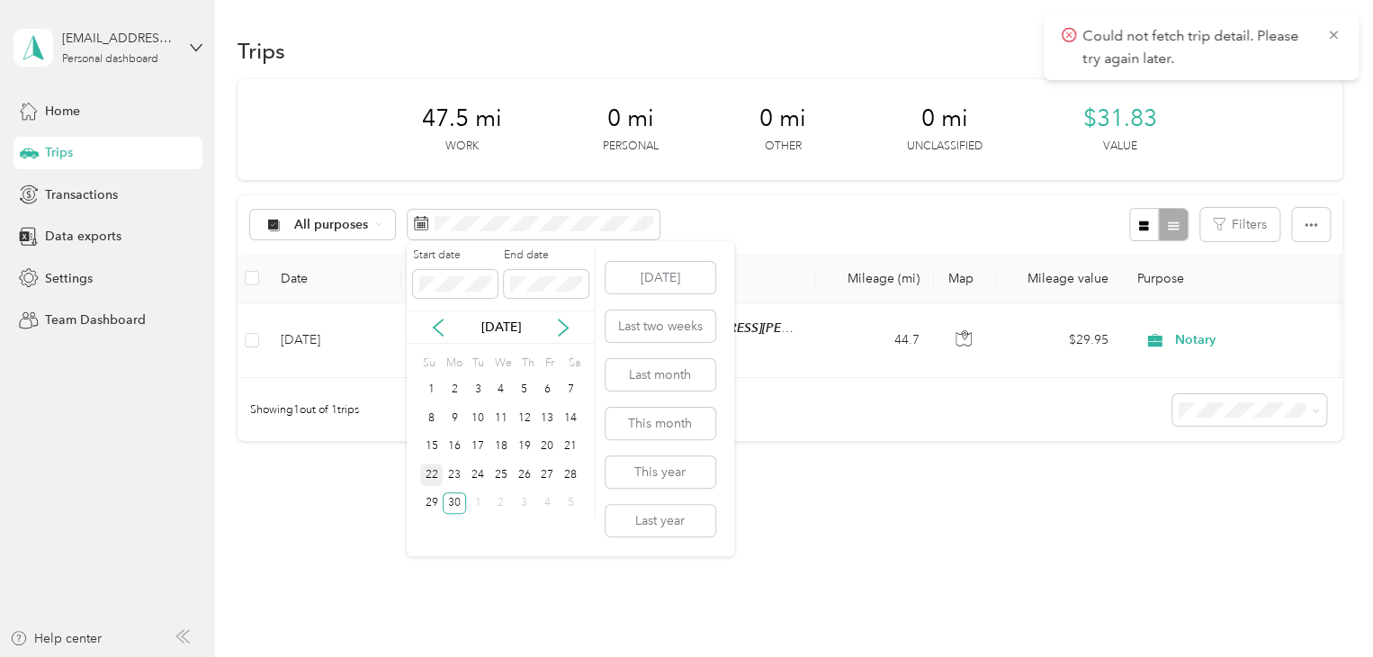
click at [424, 480] on div "22" at bounding box center [431, 474] width 23 height 22
click at [454, 502] on div "30" at bounding box center [454, 503] width 23 height 22
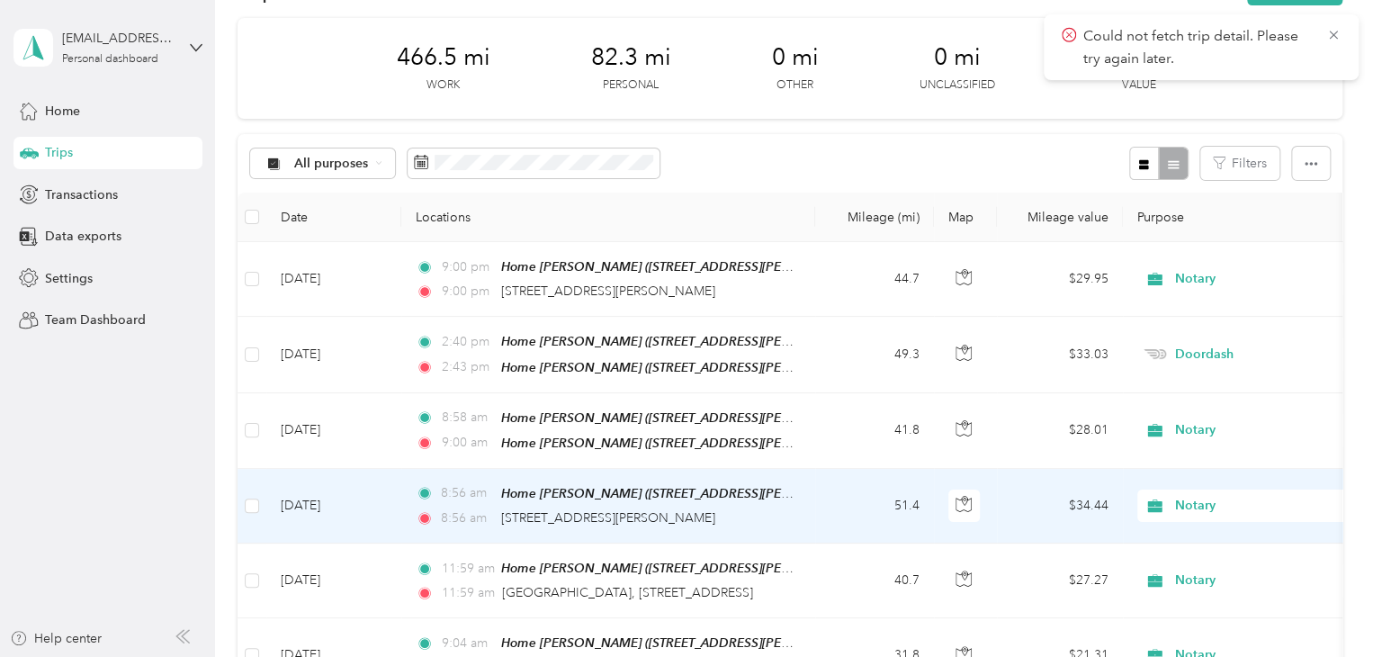
scroll to position [90, 0]
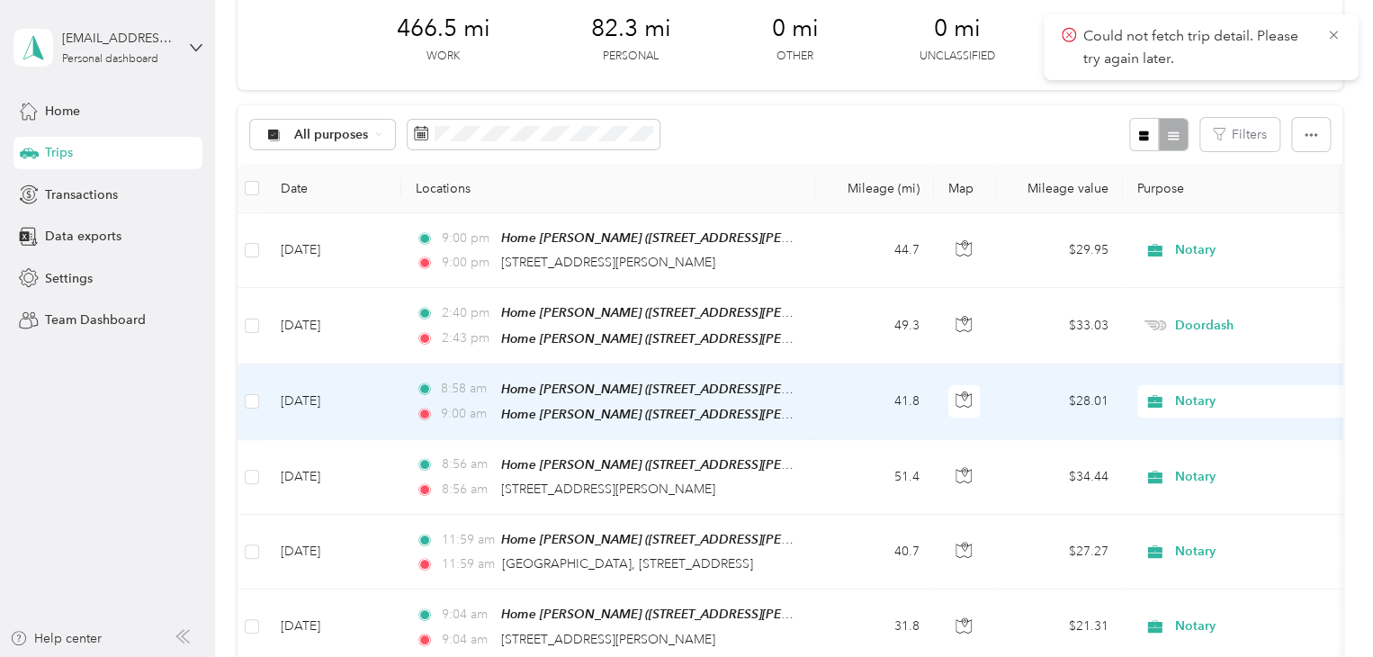
click at [324, 386] on td "[DATE]" at bounding box center [333, 402] width 135 height 76
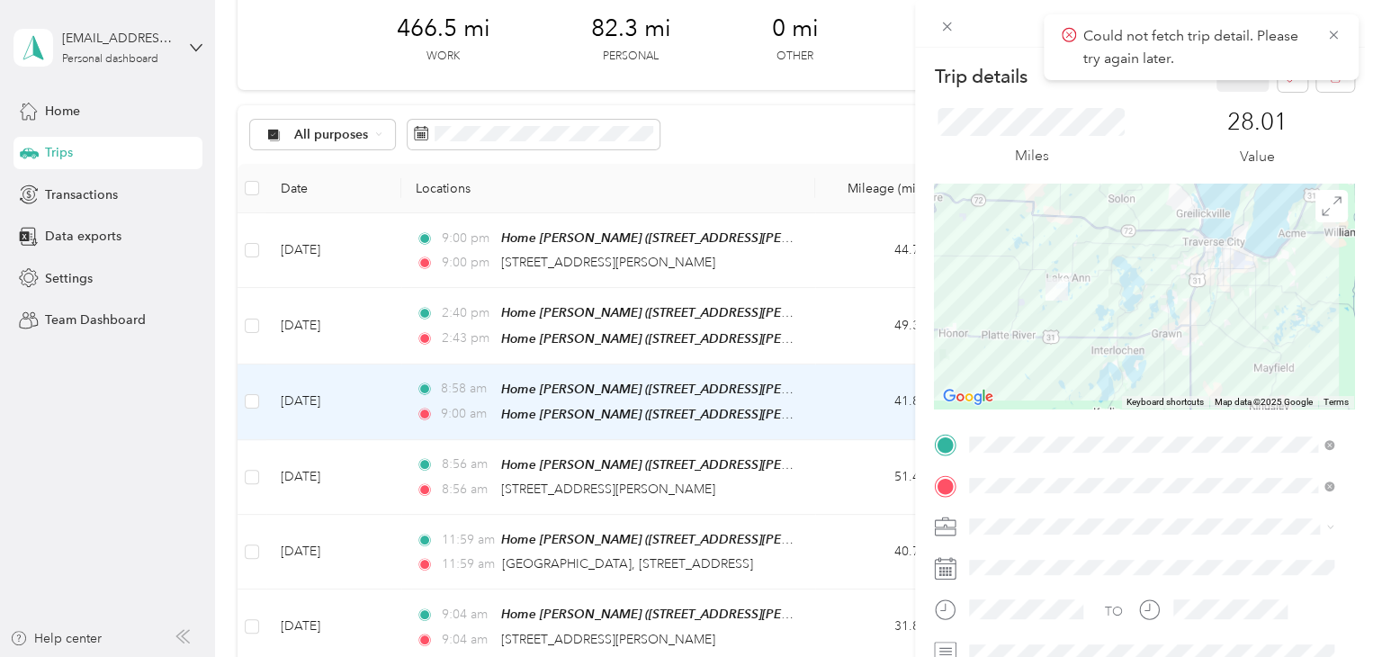
click at [351, 464] on div "Trip details Save This trip cannot be edited because it is either under review,…" at bounding box center [686, 328] width 1373 height 657
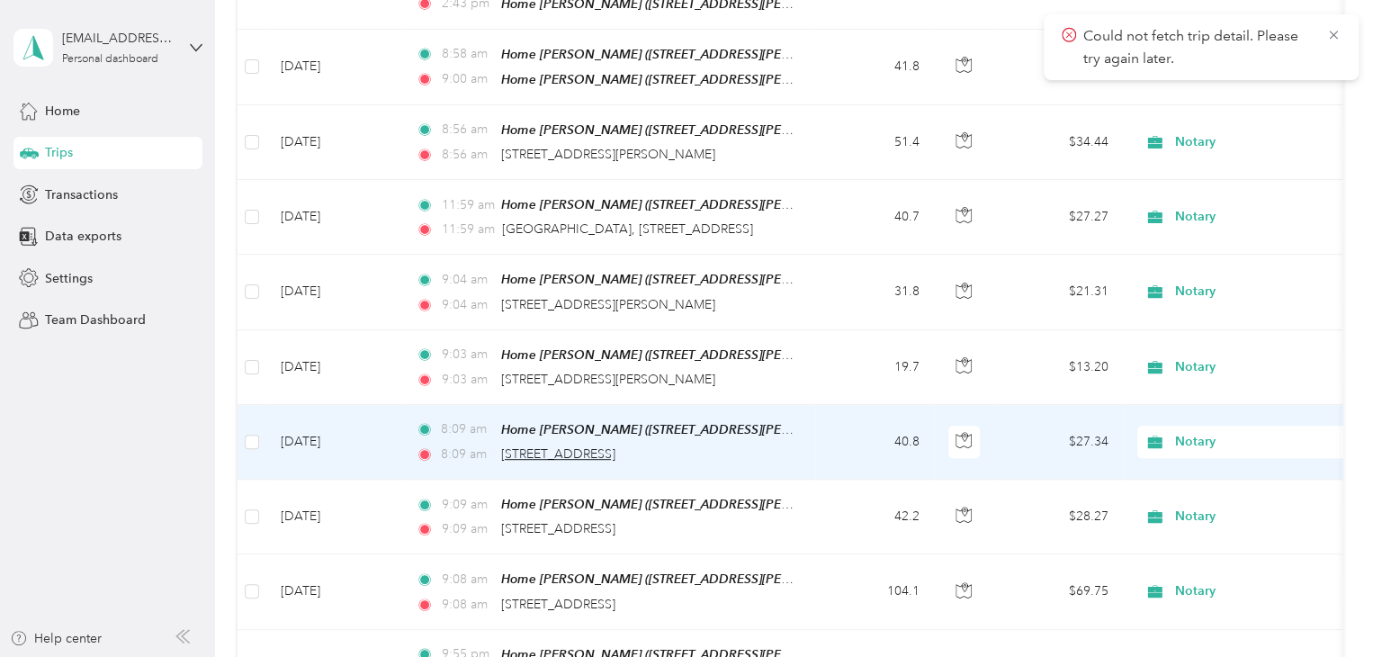
scroll to position [450, 0]
